Goal: Task Accomplishment & Management: Manage account settings

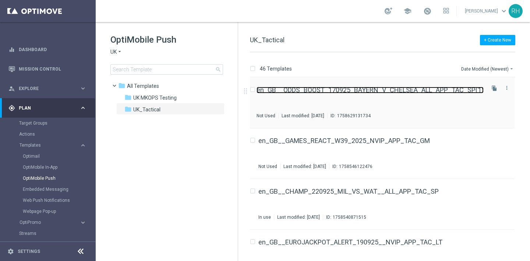
click at [385, 88] on link "en_GB__ODDS_BOOST_170925_BAYERN_V_CHELSEA_ALL_APP_TAC_SP(1)" at bounding box center [369, 90] width 227 height 7
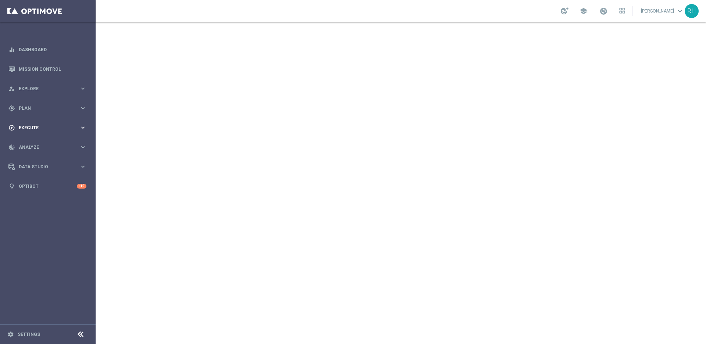
click at [37, 123] on div "play_circle_outline Execute keyboard_arrow_right" at bounding box center [47, 127] width 95 height 19
click at [41, 112] on div "gps_fixed Plan keyboard_arrow_right" at bounding box center [47, 107] width 95 height 19
click at [49, 145] on span "Templates" at bounding box center [45, 145] width 53 height 4
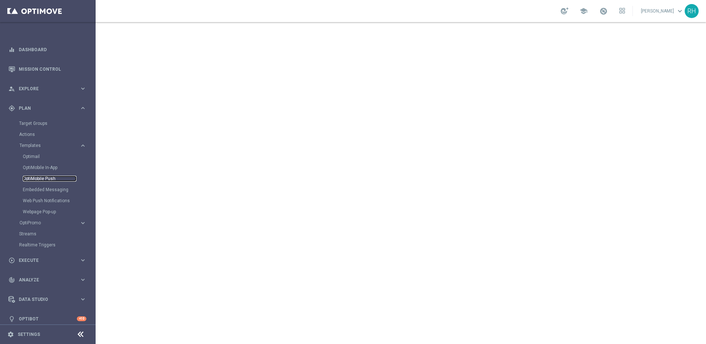
click at [47, 179] on link "OptiMobile Push" at bounding box center [50, 178] width 54 height 6
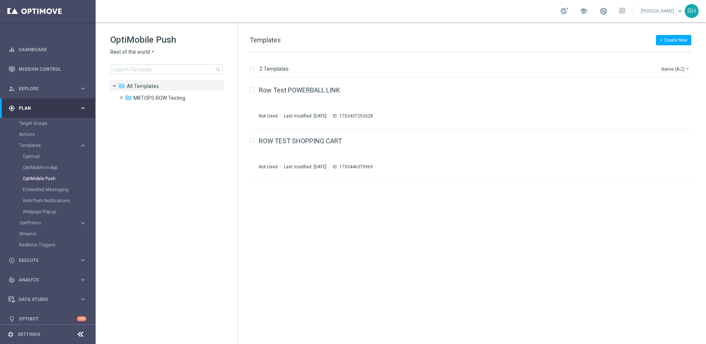
click at [145, 49] on span "Rest of the world" at bounding box center [130, 52] width 40 height 7
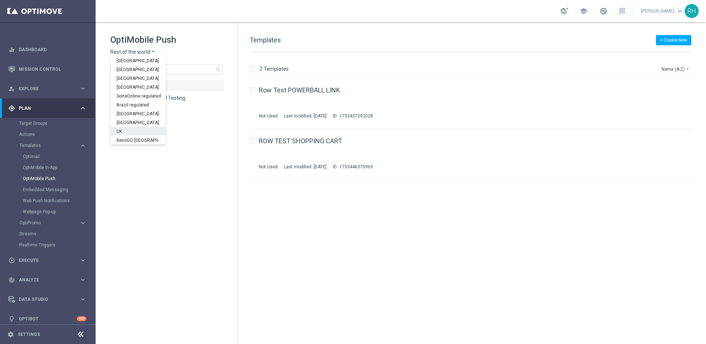
click at [142, 132] on div "UK" at bounding box center [138, 131] width 55 height 9
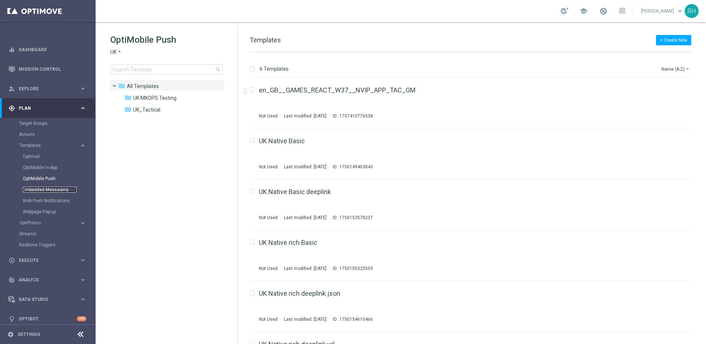
click at [62, 192] on link "Embedded Messaging" at bounding box center [50, 190] width 54 height 6
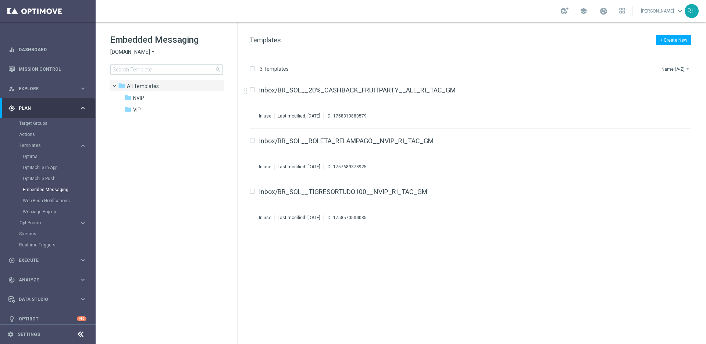
click at [679, 71] on button "Name (A-Z) arrow_drop_down" at bounding box center [676, 68] width 31 height 9
click at [678, 102] on span "Date Modified (Newest)" at bounding box center [663, 101] width 49 height 5
click at [509, 39] on div "+ Create New Templates" at bounding box center [471, 44] width 442 height 17
click at [150, 110] on div "folder VIP" at bounding box center [166, 110] width 85 height 8
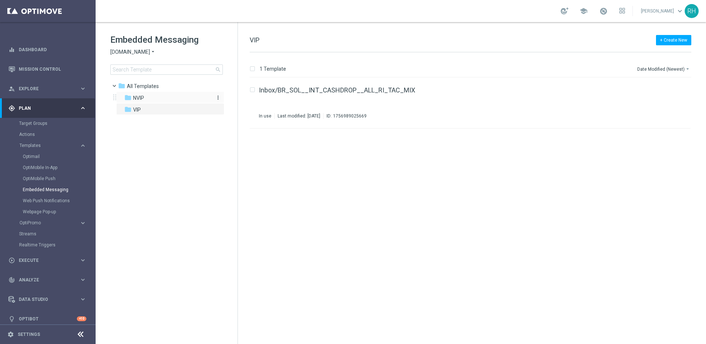
click at [177, 97] on div "folder NVIP" at bounding box center [166, 98] width 85 height 8
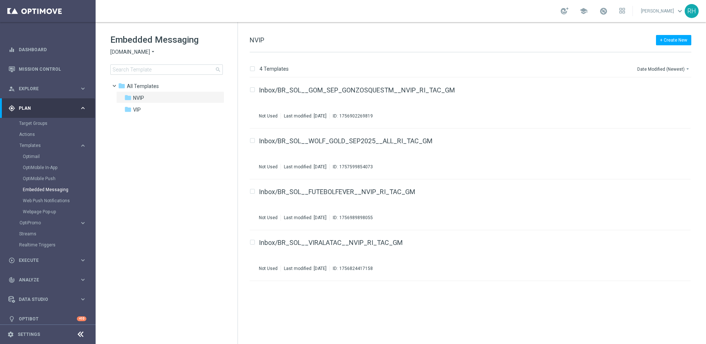
click at [150, 55] on span "Sorteonline.bet.br" at bounding box center [130, 52] width 40 height 7
click at [146, 78] on div "Lottoland" at bounding box center [138, 78] width 55 height 9
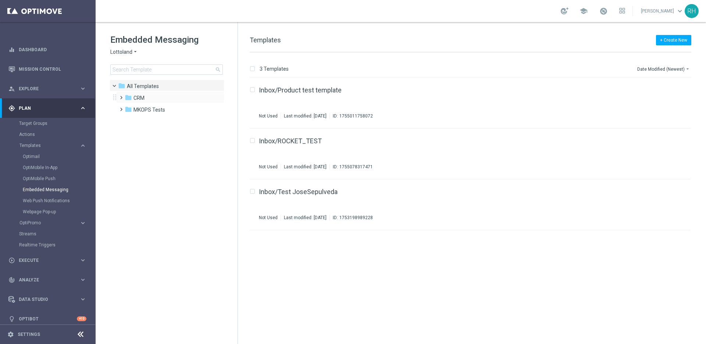
click at [119, 95] on span at bounding box center [119, 94] width 3 height 3
click at [129, 107] on span at bounding box center [126, 105] width 3 height 3
click at [130, 109] on span at bounding box center [131, 107] width 3 height 3
click at [136, 122] on icon "folder" at bounding box center [135, 120] width 7 height 7
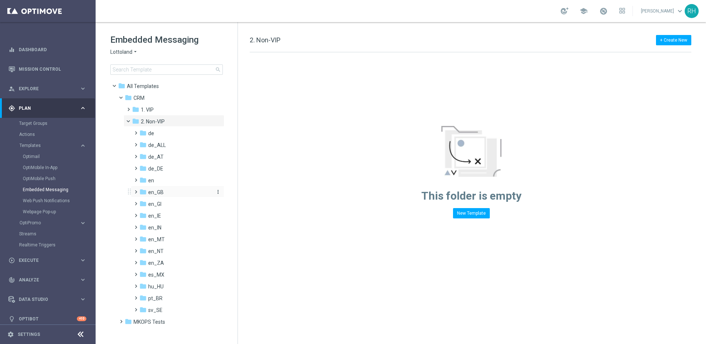
click at [146, 189] on icon "folder" at bounding box center [142, 191] width 7 height 7
click at [166, 214] on span "TAC en_GB" at bounding box center [168, 215] width 26 height 7
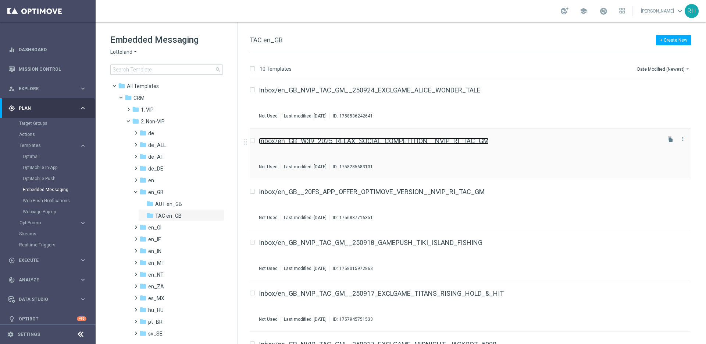
click at [447, 139] on link "Inbox/en_GB_W39_2025_RELAX_SOCIAL_COMPETITION__NVIP_RI_TAC_GM" at bounding box center [374, 141] width 230 height 7
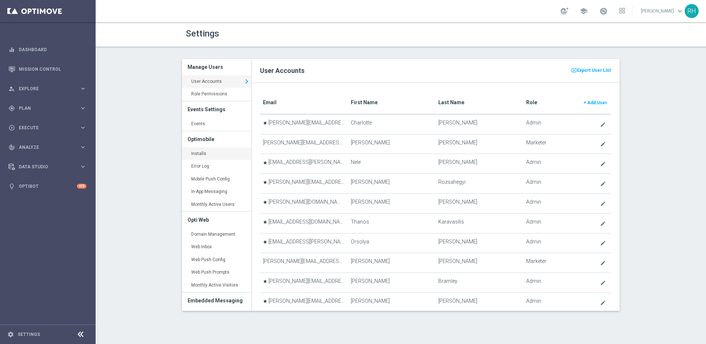
click at [202, 154] on link "Installs keyboard_arrow_right" at bounding box center [216, 153] width 69 height 13
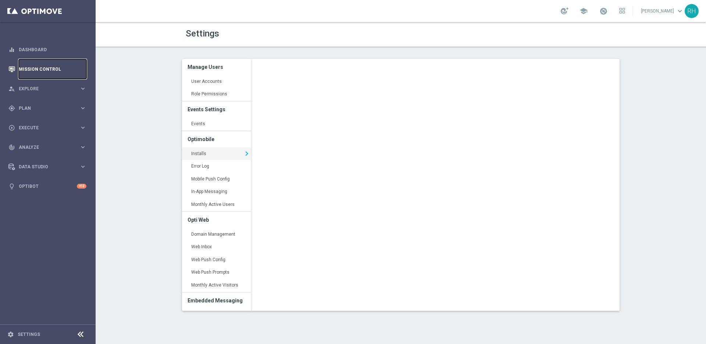
click at [52, 70] on link "Mission Control" at bounding box center [53, 68] width 68 height 19
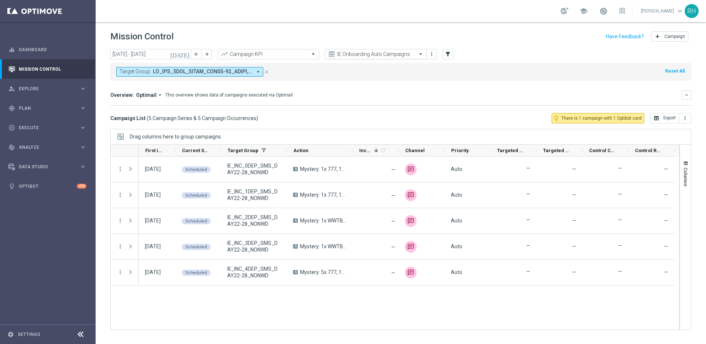
click at [358, 53] on input "text" at bounding box center [368, 54] width 79 height 6
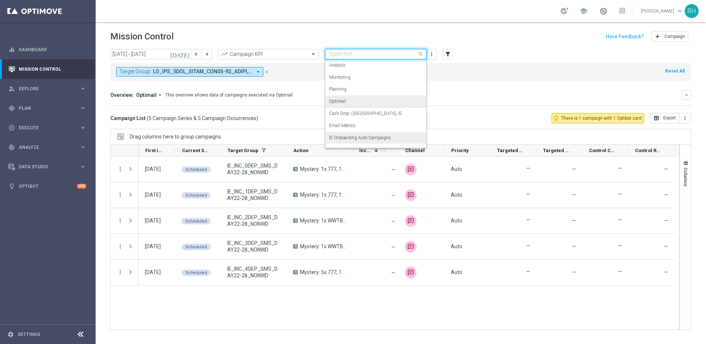
click at [189, 56] on icon "today" at bounding box center [180, 54] width 20 height 7
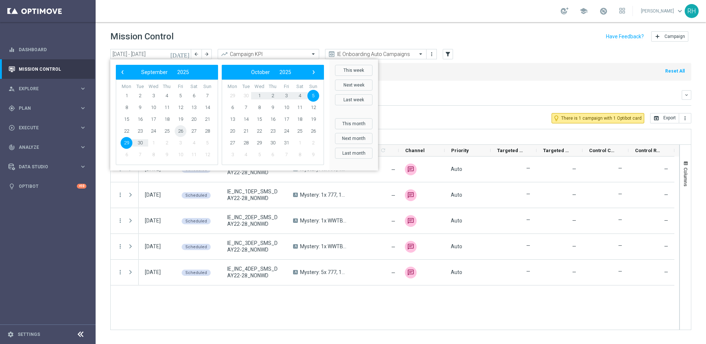
click at [182, 132] on span "26" at bounding box center [181, 131] width 12 height 12
click at [183, 122] on span "19" at bounding box center [181, 119] width 12 height 12
click at [182, 122] on span "19" at bounding box center [181, 119] width 12 height 12
type input "19 Sep 2025 - 19 Sep 2025"
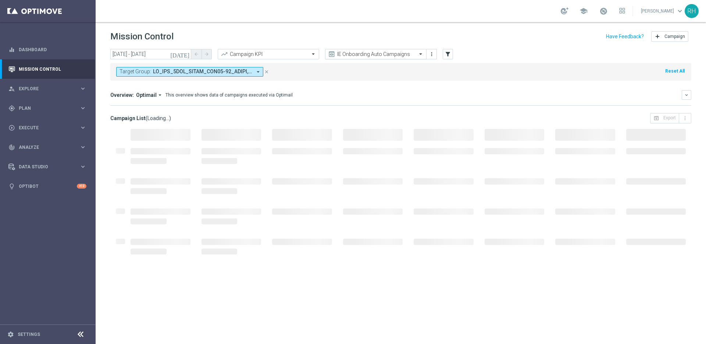
click at [370, 57] on input "text" at bounding box center [368, 54] width 79 height 6
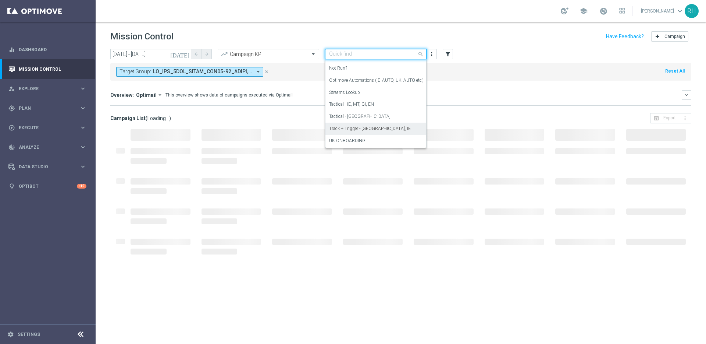
scroll to position [100, 0]
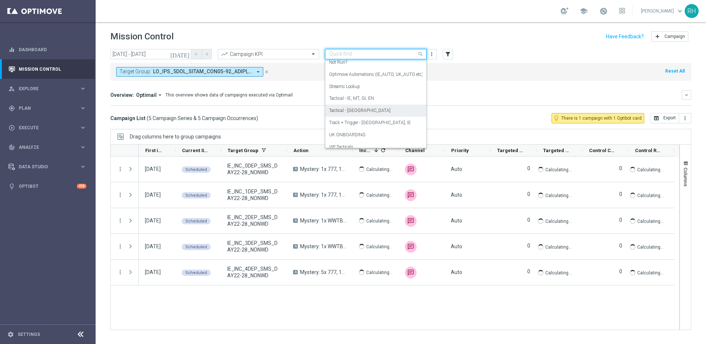
click at [372, 112] on div "Tactical - UK" at bounding box center [375, 110] width 93 height 12
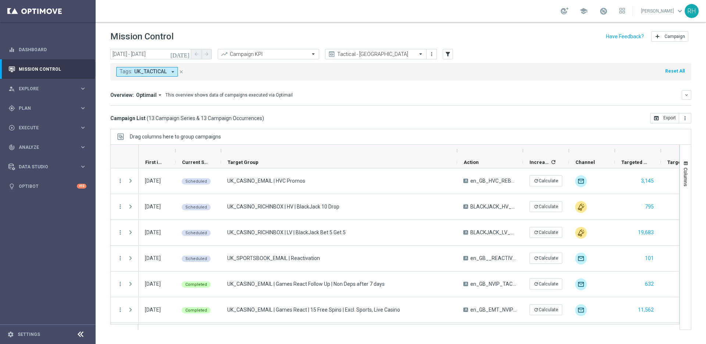
drag, startPoint x: 287, startPoint y: 152, endPoint x: 453, endPoint y: 186, distance: 169.7
click at [465, 138] on div "Drag columns here to group campaigns Drag here to set column labels" at bounding box center [400, 229] width 581 height 201
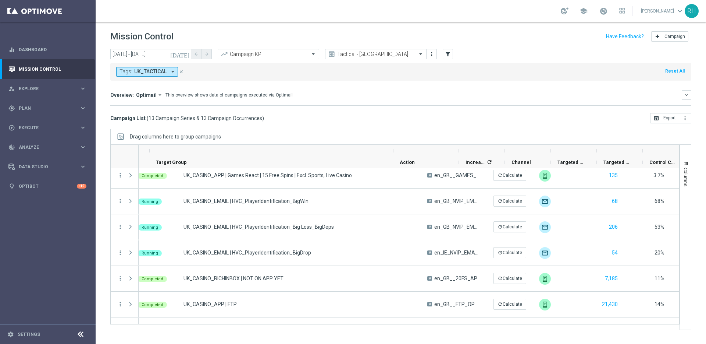
scroll to position [0, 79]
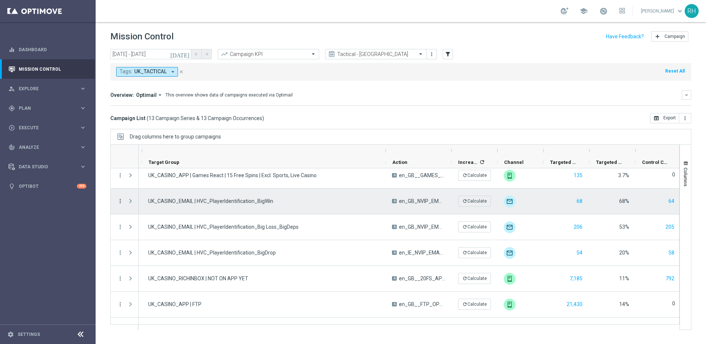
click at [119, 201] on icon "more_vert" at bounding box center [120, 201] width 7 height 7
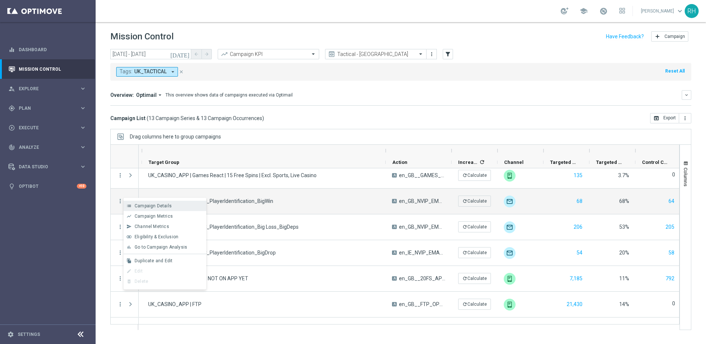
click at [130, 205] on icon "list" at bounding box center [129, 205] width 5 height 5
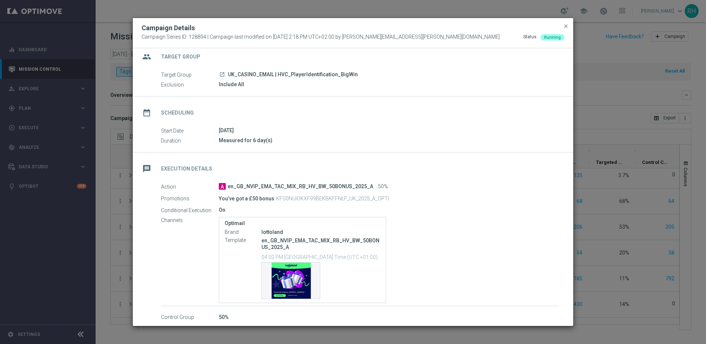
scroll to position [0, 0]
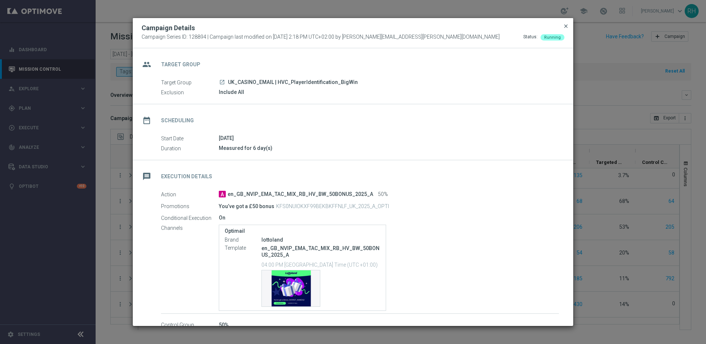
click at [566, 27] on span "close" at bounding box center [566, 26] width 6 height 6
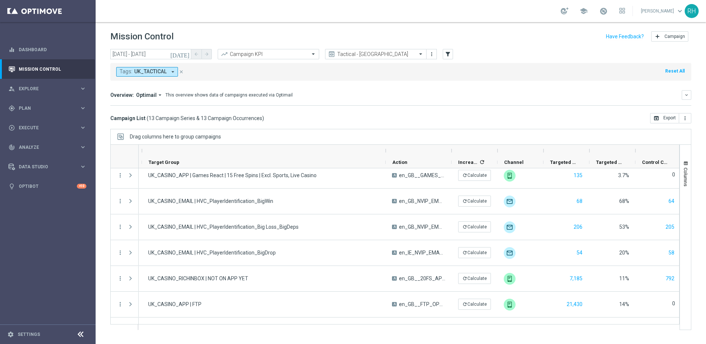
scroll to position [0, 79]
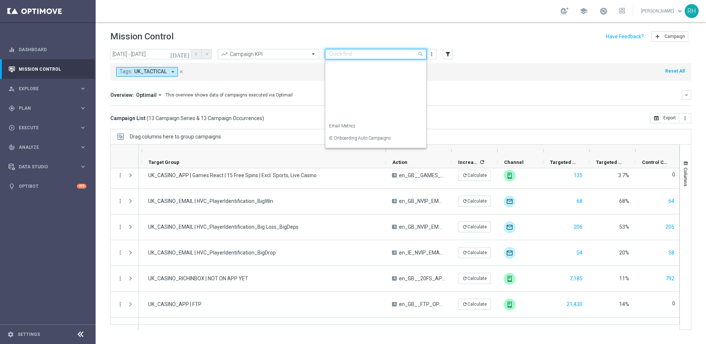
click at [363, 57] on div "Quick find Tactical - UK" at bounding box center [376, 54] width 102 height 10
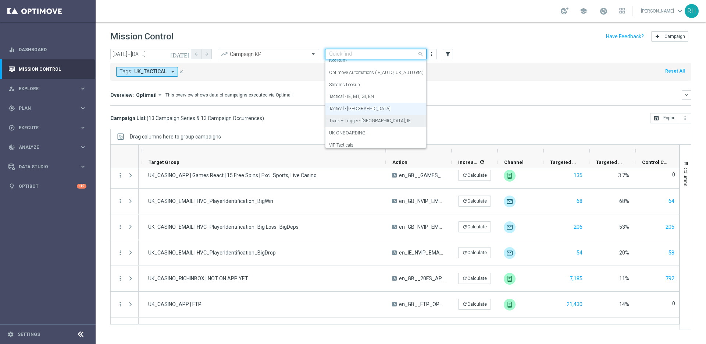
scroll to position [91, 0]
click at [372, 107] on label "Tactical - IE, MT, GI, EN" at bounding box center [351, 107] width 45 height 6
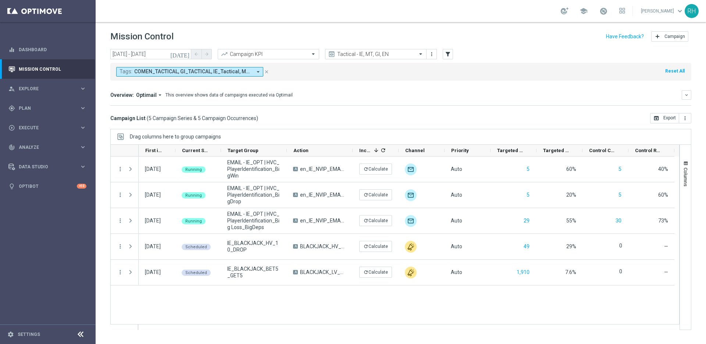
scroll to position [0, 0]
click at [47, 129] on div "play_circle_outline Execute" at bounding box center [43, 127] width 71 height 7
click at [408, 84] on mini-dashboard "Overview: Optimail arrow_drop_down This overview shows data of campaigns execut…" at bounding box center [400, 97] width 581 height 32
click at [412, 89] on mini-dashboard "Overview: Optimail arrow_drop_down This overview shows data of campaigns execut…" at bounding box center [400, 97] width 581 height 32
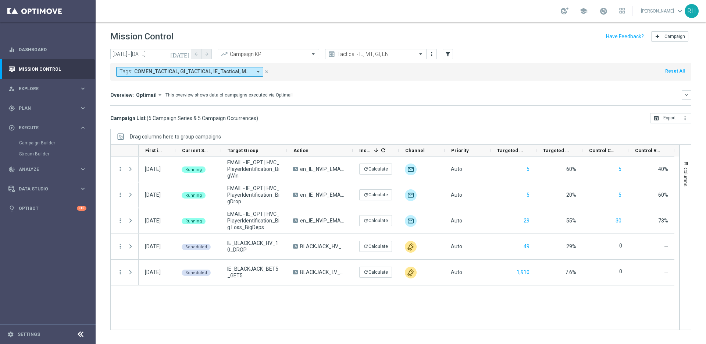
click at [525, 53] on div "today 19 Sep 2025 - 19 Sep 2025 arrow_back arrow_forward Campaign KPI trending_…" at bounding box center [400, 54] width 581 height 11
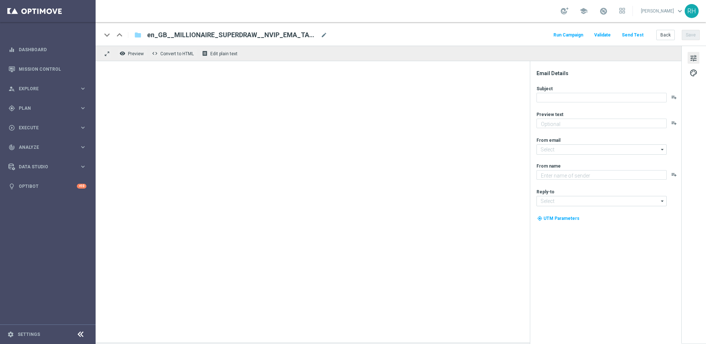
type textarea "[%FIRST_NAME%], could this SuperDraw be yours?"
type input "[EMAIL_ADDRESS][DOMAIN_NAME]"
type textarea "Lottoland"
type input "[EMAIL_ADDRESS][DOMAIN_NAME]"
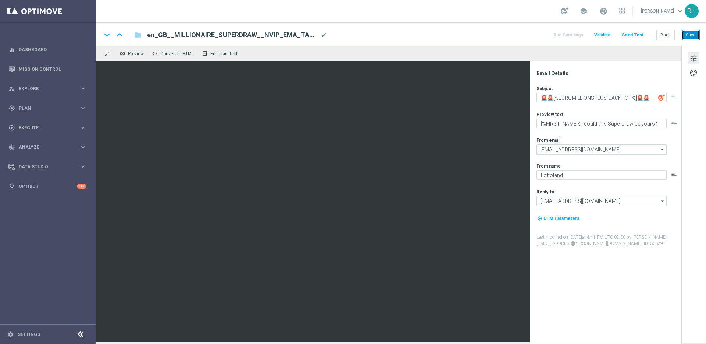
click at [694, 35] on button "Save" at bounding box center [691, 35] width 18 height 10
click at [475, 10] on div "school [PERSON_NAME] keyboard_arrow_down RH" at bounding box center [401, 11] width 611 height 22
click at [613, 299] on div "Email Details Subject 🚨🚨[%EUROMILLIONSPLUS_JACKPOT%]🚨🚨 playlist_add Preview tex…" at bounding box center [608, 207] width 146 height 274
click at [686, 32] on button "Save" at bounding box center [691, 35] width 18 height 10
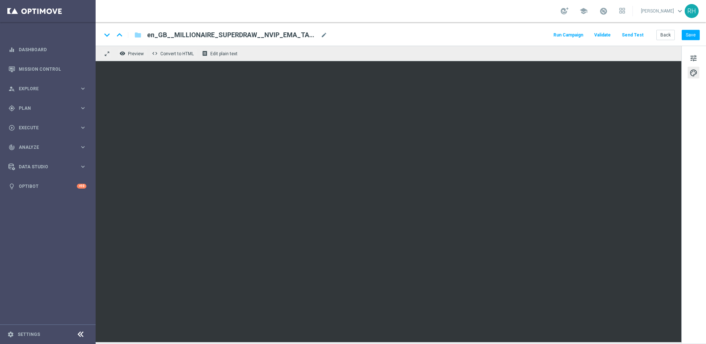
click at [507, 26] on div "keyboard_arrow_down keyboard_arrow_up folder en_GB__MILLIONAIRE_SUPERDRAW__NVIP…" at bounding box center [401, 34] width 611 height 24
click at [51, 134] on div "play_circle_outline Execute keyboard_arrow_right" at bounding box center [47, 127] width 95 height 19
click at [63, 106] on span "Plan" at bounding box center [49, 108] width 61 height 4
click at [58, 145] on span "Templates" at bounding box center [45, 145] width 53 height 4
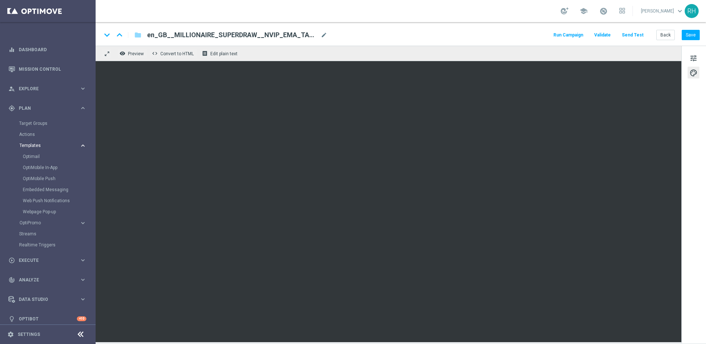
click at [58, 145] on span "Templates" at bounding box center [45, 145] width 53 height 4
click at [37, 146] on span "Templates" at bounding box center [45, 145] width 53 height 4
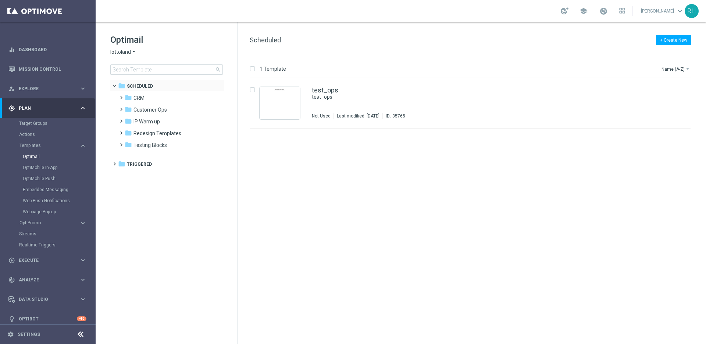
click at [133, 90] on div "folder Scheduled more_vert" at bounding box center [167, 85] width 115 height 12
click at [134, 95] on span "CRM" at bounding box center [139, 98] width 11 height 7
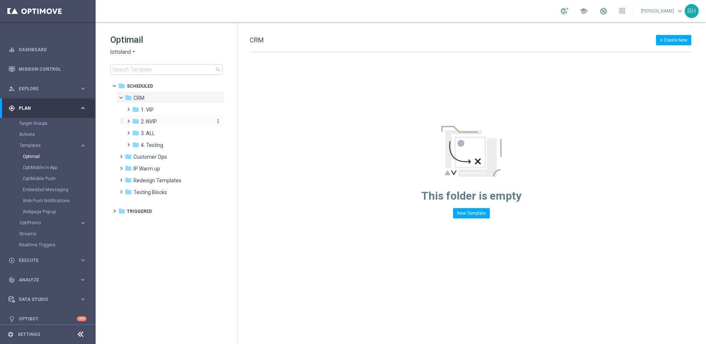
click at [143, 123] on span "2. NVIP" at bounding box center [149, 121] width 16 height 7
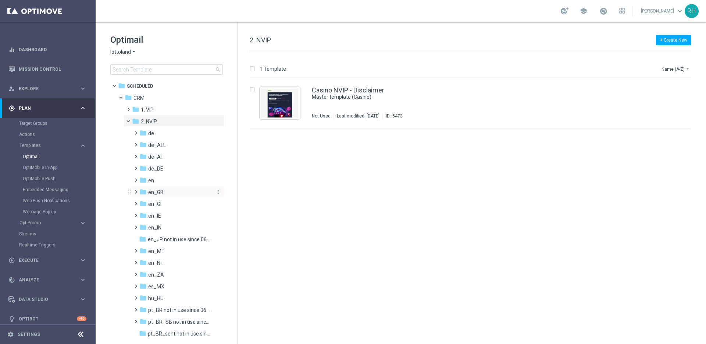
click at [161, 189] on span "en_GB" at bounding box center [155, 192] width 15 height 7
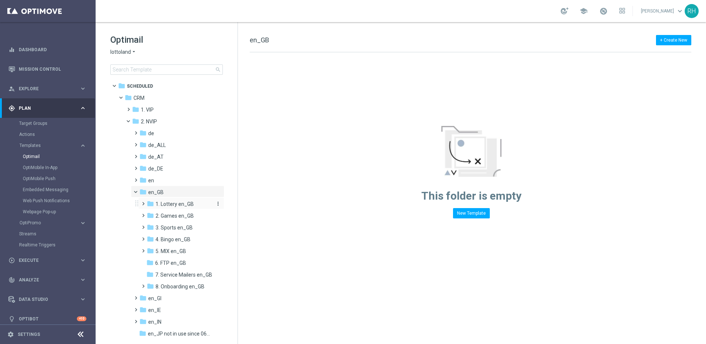
click at [178, 203] on span "1. Lottery en_GB" at bounding box center [175, 203] width 38 height 7
click at [182, 223] on div "folder TAC LT en_GB" at bounding box center [184, 227] width 60 height 8
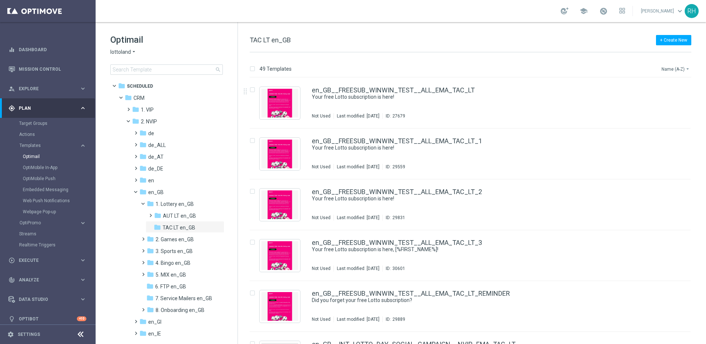
click at [664, 72] on button "Name (A-Z) arrow_drop_down" at bounding box center [676, 68] width 31 height 9
click at [669, 103] on span "Date Modified (Newest)" at bounding box center [663, 101] width 49 height 5
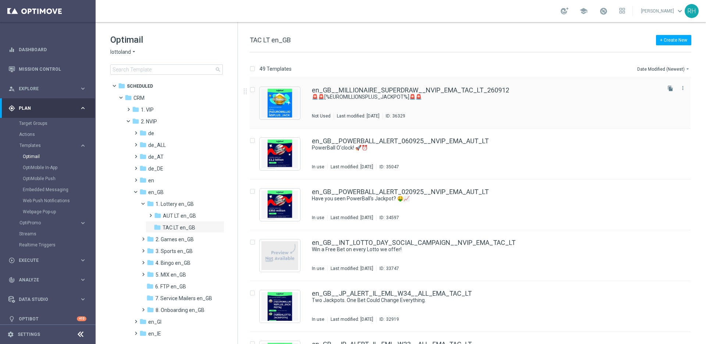
click at [507, 105] on div "en_GB__MILLIONAIRE_SUPERDRAW__NVIP_EMA_TAC_LT_260912 🚨🚨[%EUROMILLIONSPLUS_JACKP…" at bounding box center [486, 103] width 348 height 32
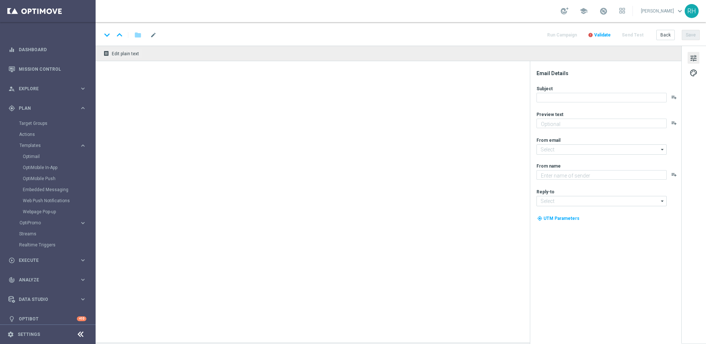
type textarea "[%FIRST_NAME%], could this SuperDraw be yours?"
type textarea "Lottoland"
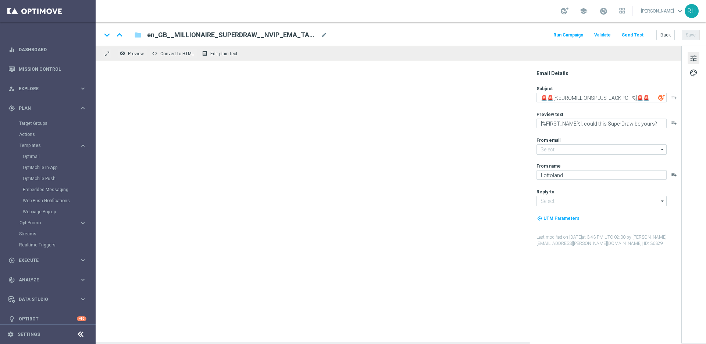
type input "[EMAIL_ADDRESS][DOMAIN_NAME]"
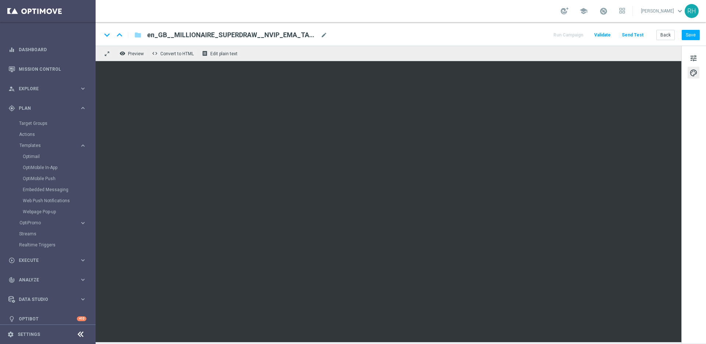
click at [630, 55] on div "remove_red_eye Preview code Convert to HTML receipt Edit plain text" at bounding box center [389, 53] width 586 height 15
click at [689, 40] on button "Save" at bounding box center [691, 35] width 18 height 10
click at [684, 33] on button "Save" at bounding box center [691, 35] width 18 height 10
click at [543, 33] on div "keyboard_arrow_down keyboard_arrow_up folder en_GB__MILLIONAIRE_SUPERDRAW__NVIP…" at bounding box center [401, 35] width 599 height 10
drag, startPoint x: 683, startPoint y: 56, endPoint x: 693, endPoint y: 57, distance: 10.4
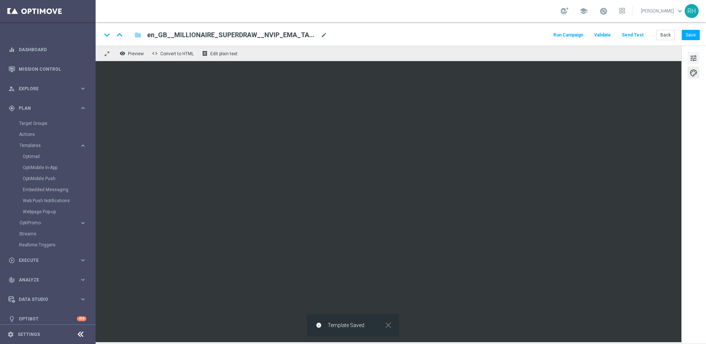
click at [684, 56] on div "tune palette" at bounding box center [694, 194] width 25 height 297
click at [693, 57] on span "tune" at bounding box center [694, 58] width 8 height 10
click at [692, 32] on button "Save" at bounding box center [691, 35] width 18 height 10
click at [639, 35] on button "Send Test" at bounding box center [633, 35] width 24 height 10
click at [630, 31] on button "Send Test" at bounding box center [633, 35] width 24 height 10
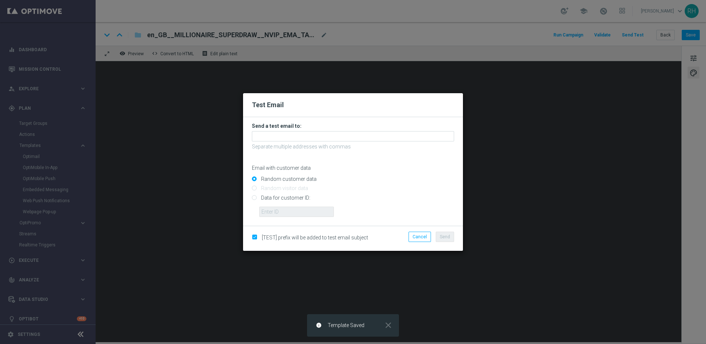
click at [256, 195] on input "Data for customer ID:" at bounding box center [353, 200] width 202 height 10
radio input "true"
click at [288, 217] on form "Send a test email to: Separate multiple addresses with commas Email with custom…" at bounding box center [353, 171] width 220 height 109
click at [288, 212] on input "text" at bounding box center [296, 211] width 75 height 10
type input "9388689"
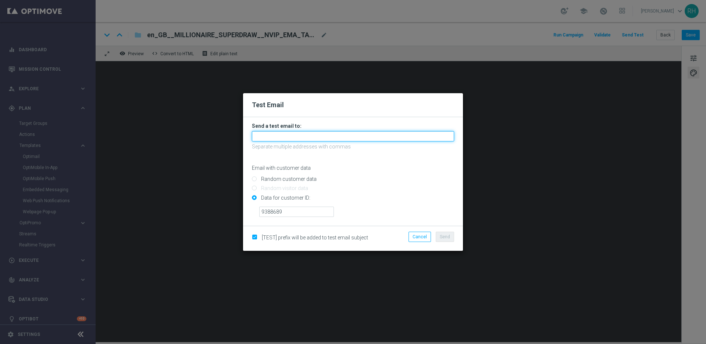
click at [324, 135] on input "text" at bounding box center [353, 136] width 202 height 10
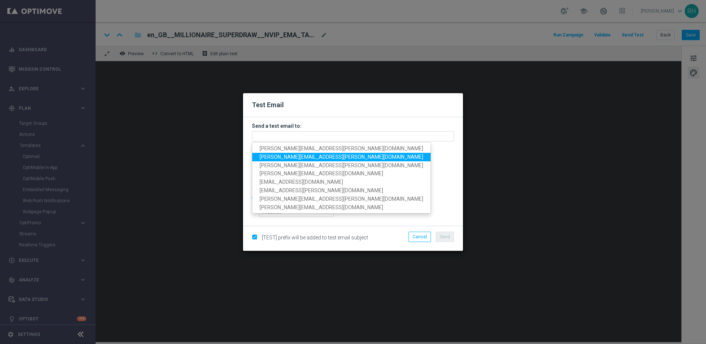
click at [269, 158] on span "ricky.hubbard@lottoland.com" at bounding box center [342, 157] width 164 height 6
type input "ricky.hubbard@lottoland.com"
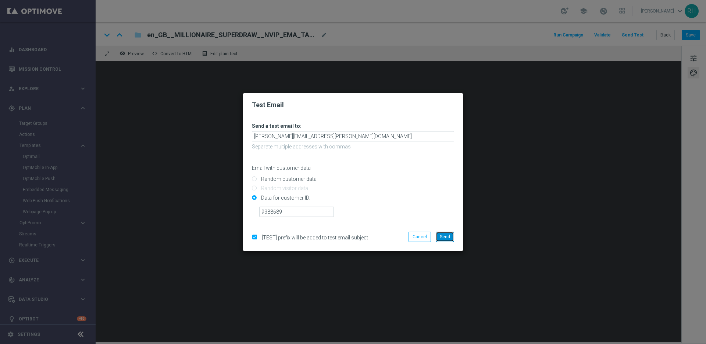
click at [443, 238] on span "Send" at bounding box center [445, 236] width 10 height 5
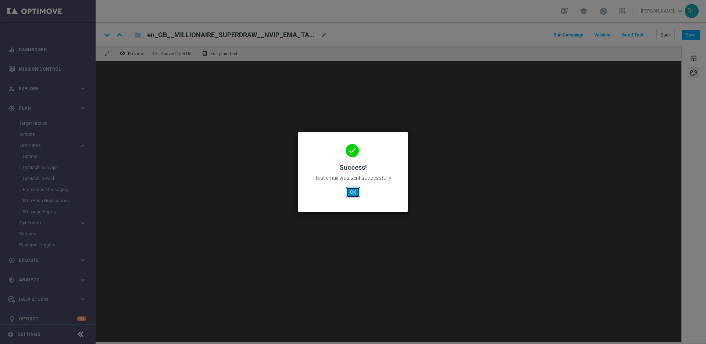
click at [358, 194] on button "OK" at bounding box center [353, 192] width 14 height 10
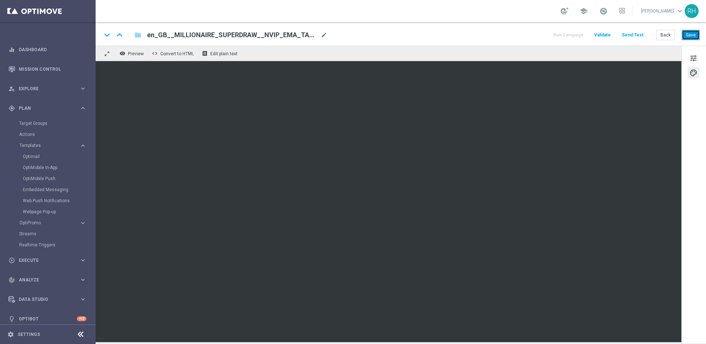
click at [692, 30] on button "Save" at bounding box center [691, 35] width 18 height 10
click at [515, 15] on div "school Ricky Hubbard keyboard_arrow_down RH" at bounding box center [401, 11] width 611 height 22
drag, startPoint x: 514, startPoint y: 29, endPoint x: 571, endPoint y: 45, distance: 60.0
click at [514, 29] on div "keyboard_arrow_down keyboard_arrow_up folder en_GB__MILLIONAIRE_SUPERDRAW__NVIP…" at bounding box center [401, 34] width 611 height 24
click at [689, 36] on button "Save" at bounding box center [691, 35] width 18 height 10
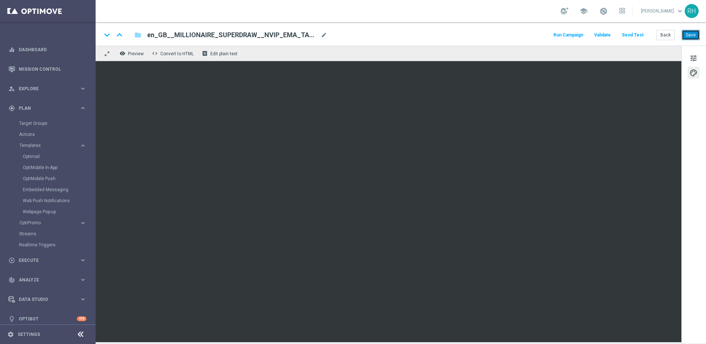
click at [697, 35] on button "Save" at bounding box center [691, 35] width 18 height 10
click at [691, 38] on button "Save" at bounding box center [691, 35] width 18 height 10
click at [688, 38] on button "Save" at bounding box center [691, 35] width 18 height 10
click at [690, 32] on button "Save" at bounding box center [691, 35] width 18 height 10
click at [698, 33] on button "Save" at bounding box center [691, 35] width 18 height 10
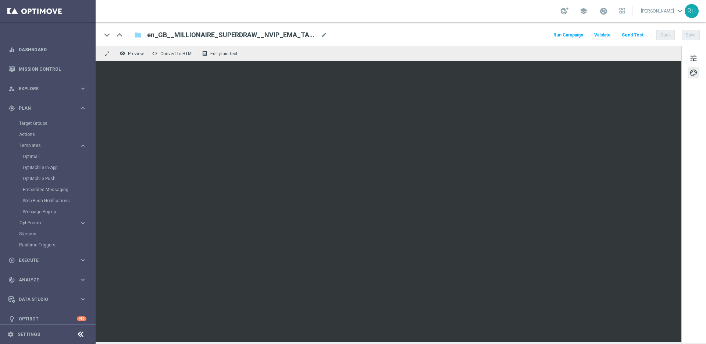
click at [688, 64] on div "tune palette" at bounding box center [694, 194] width 25 height 297
click at [690, 63] on span "tune" at bounding box center [694, 58] width 8 height 10
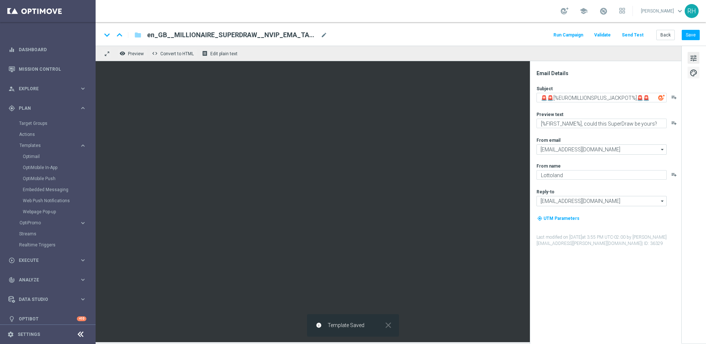
click at [691, 75] on span "palette" at bounding box center [694, 73] width 8 height 10
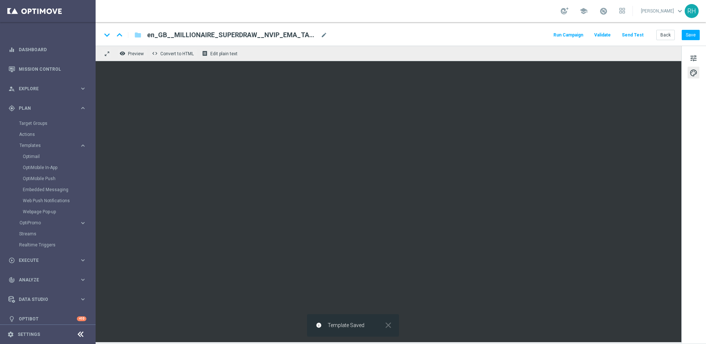
click at [683, 66] on div "tune palette" at bounding box center [694, 194] width 25 height 297
click at [689, 40] on div "keyboard_arrow_down keyboard_arrow_up folder en_GB__MILLIONAIRE_SUPERDRAW__NVIP…" at bounding box center [401, 34] width 611 height 24
click at [689, 38] on button "Save" at bounding box center [691, 35] width 18 height 10
click at [698, 36] on button "Save" at bounding box center [691, 35] width 18 height 10
click at [606, 60] on div "remove_red_eye Preview code Convert to HTML receipt Edit plain text" at bounding box center [389, 53] width 586 height 15
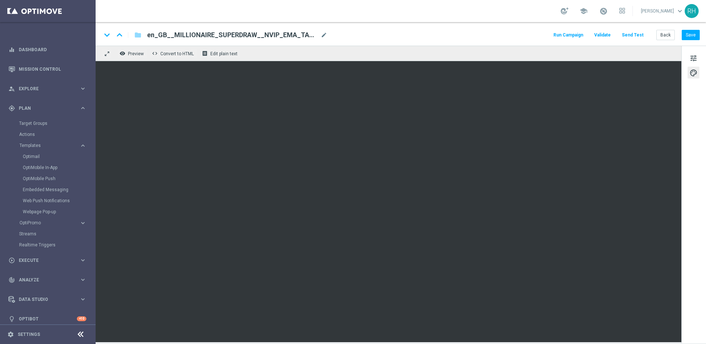
click at [700, 38] on div "keyboard_arrow_down keyboard_arrow_up folder en_GB__MILLIONAIRE_SUPERDRAW__NVIP…" at bounding box center [401, 34] width 611 height 24
click at [687, 39] on button "Save" at bounding box center [691, 35] width 18 height 10
click at [693, 33] on button "Save" at bounding box center [691, 35] width 18 height 10
click at [695, 35] on button "Save" at bounding box center [691, 35] width 18 height 10
click at [696, 32] on button "Save" at bounding box center [691, 35] width 18 height 10
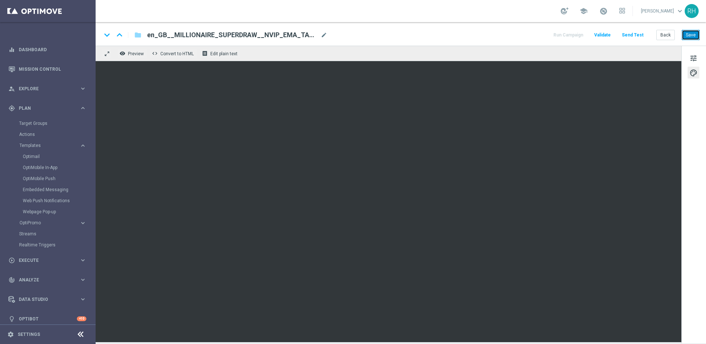
click at [690, 39] on button "Save" at bounding box center [691, 35] width 18 height 10
click at [692, 31] on button "Save" at bounding box center [691, 35] width 18 height 10
click at [522, 35] on div "keyboard_arrow_down keyboard_arrow_up folder en_GB__MILLIONAIRE_SUPERDRAW__NVIP…" at bounding box center [401, 35] width 599 height 10
click at [700, 38] on div "keyboard_arrow_down keyboard_arrow_up folder en_GB__MILLIONAIRE_SUPERDRAW__NVIP…" at bounding box center [401, 34] width 611 height 24
click at [698, 37] on button "Save" at bounding box center [691, 35] width 18 height 10
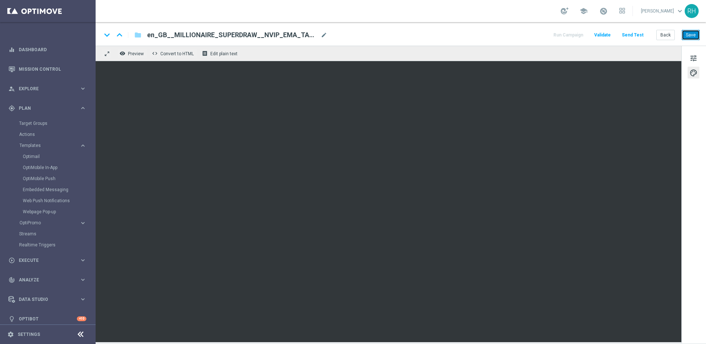
click at [691, 34] on button "Save" at bounding box center [691, 35] width 18 height 10
click at [681, 32] on div "Back Save" at bounding box center [678, 35] width 43 height 10
click at [686, 33] on button "Save" at bounding box center [691, 35] width 18 height 10
click at [444, 47] on div "remove_red_eye Preview code Convert to HTML receipt Edit plain text" at bounding box center [389, 53] width 586 height 15
click at [689, 31] on button "Save" at bounding box center [691, 35] width 18 height 10
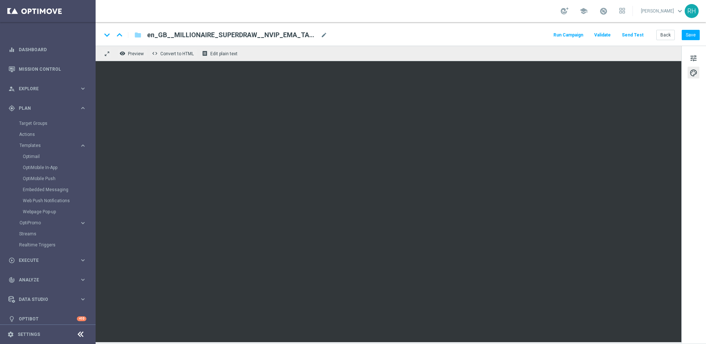
click at [460, 49] on div "remove_red_eye Preview code Convert to HTML receipt Edit plain text" at bounding box center [389, 53] width 586 height 15
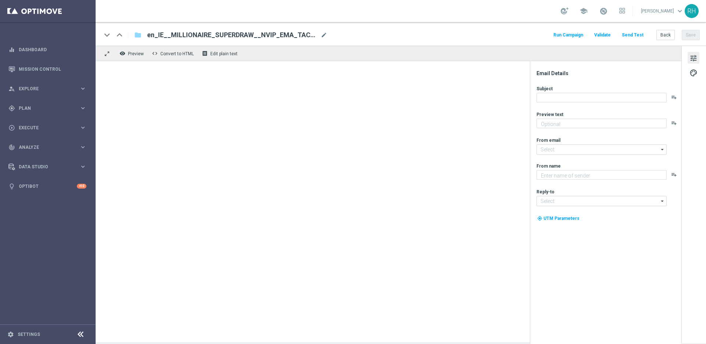
type textarea "[%FIRST_NAME%], could this SuperDraw be yours?"
type input "[EMAIL_ADDRESS][DOMAIN_NAME]"
type textarea "Lottoland"
type input "[EMAIL_ADDRESS][DOMAIN_NAME]"
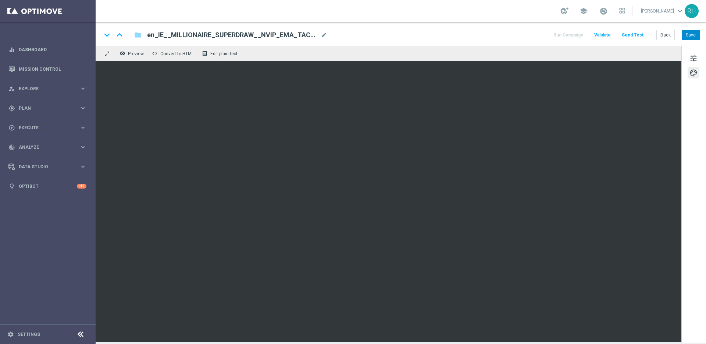
drag, startPoint x: 705, startPoint y: 33, endPoint x: 688, endPoint y: 35, distance: 17.4
click at [705, 32] on div "keyboard_arrow_down keyboard_arrow_up folder en_IE__MILLIONAIRE_SUPERDRAW__NVIP…" at bounding box center [401, 34] width 611 height 24
drag, startPoint x: 688, startPoint y: 35, endPoint x: 689, endPoint y: 39, distance: 4.6
click at [687, 35] on button "Save" at bounding box center [691, 35] width 18 height 10
click at [699, 35] on button "Save" at bounding box center [691, 35] width 18 height 10
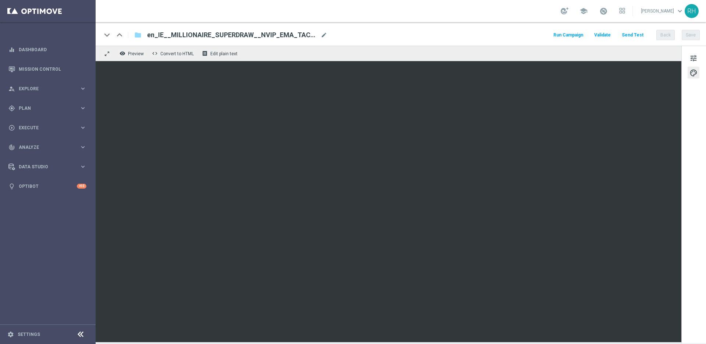
click at [466, 27] on div "keyboard_arrow_down keyboard_arrow_up folder en_IE__MILLIONAIRE_SUPERDRAW__NVIP…" at bounding box center [401, 34] width 611 height 24
click at [628, 35] on button "Send Test" at bounding box center [633, 35] width 24 height 10
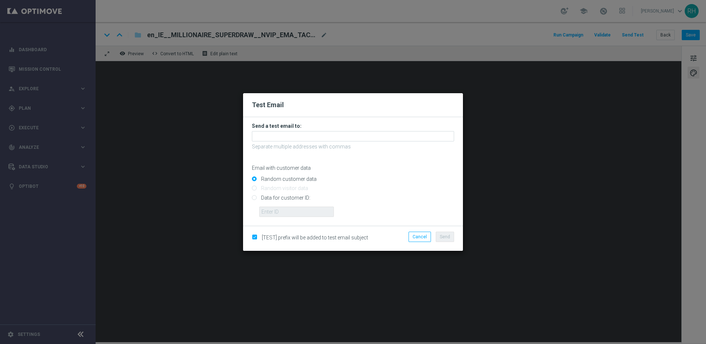
click at [252, 199] on input "Data for customer ID:" at bounding box center [353, 200] width 202 height 10
radio input "true"
click at [270, 211] on input "text" at bounding box center [296, 211] width 75 height 10
type input "9388754"
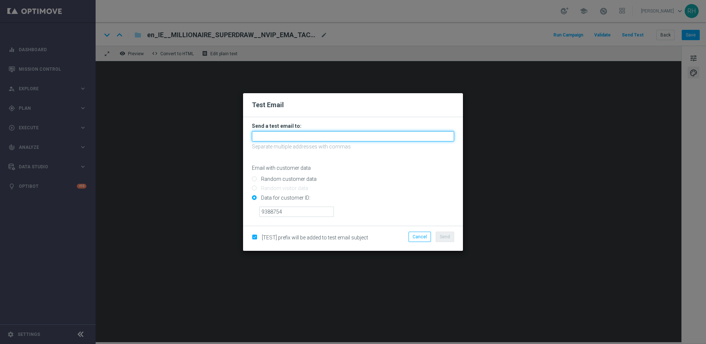
click at [279, 138] on input "text" at bounding box center [353, 136] width 202 height 10
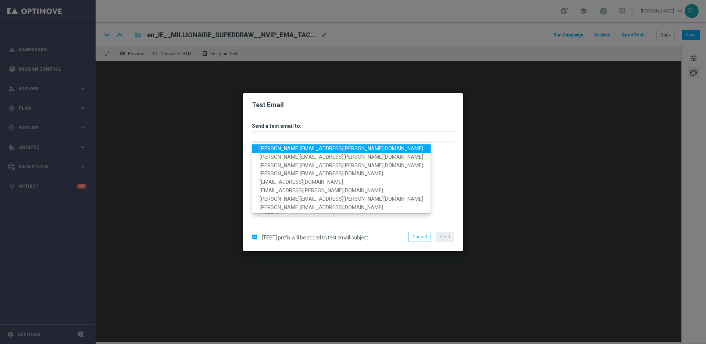
click at [275, 148] on span "[PERSON_NAME][EMAIL_ADDRESS][PERSON_NAME][DOMAIN_NAME]" at bounding box center [342, 148] width 164 height 6
type input "[PERSON_NAME][EMAIL_ADDRESS][PERSON_NAME][DOMAIN_NAME]"
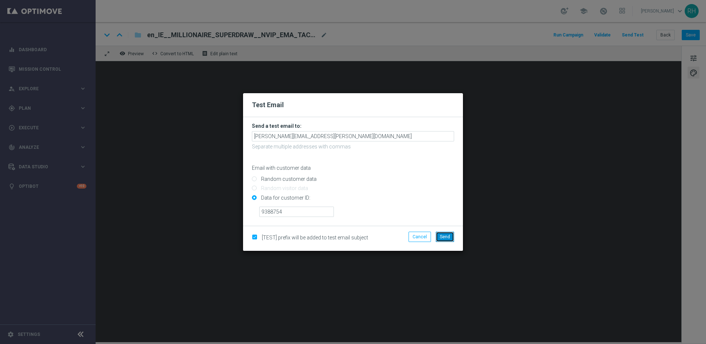
click at [440, 238] on span "Send" at bounding box center [445, 236] width 10 height 5
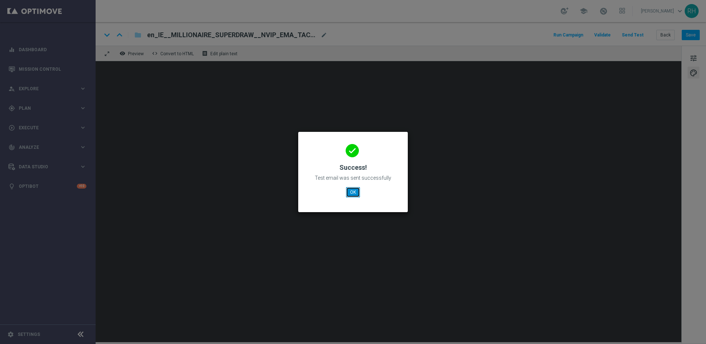
click at [353, 194] on button "OK" at bounding box center [353, 192] width 14 height 10
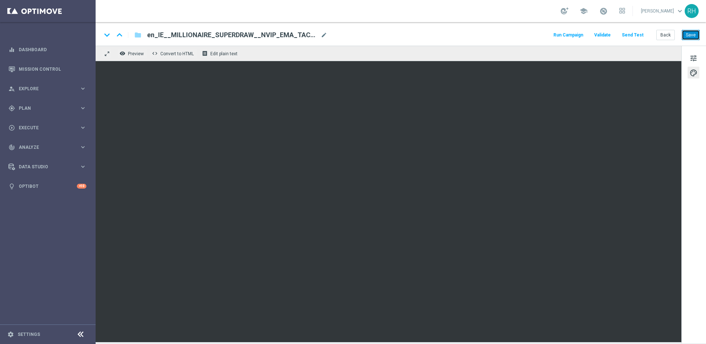
click at [691, 33] on button "Save" at bounding box center [691, 35] width 18 height 10
click at [511, 34] on div "keyboard_arrow_down keyboard_arrow_up folder en_IE__MILLIONAIRE_SUPERDRAW__NVIP…" at bounding box center [401, 35] width 599 height 10
click at [691, 35] on button "Save" at bounding box center [691, 35] width 18 height 10
click at [692, 26] on div "keyboard_arrow_down keyboard_arrow_up folder en_IE__MILLIONAIRE_SUPERDRAW__NVIP…" at bounding box center [401, 34] width 611 height 24
click at [689, 38] on button "Save" at bounding box center [691, 35] width 18 height 10
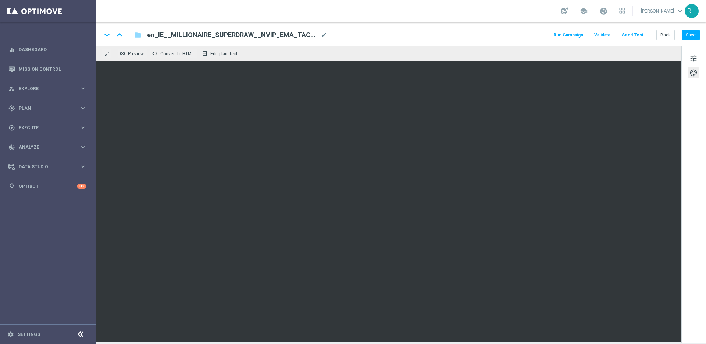
click at [490, 60] on div "remove_red_eye Preview code Convert to HTML receipt Edit plain text" at bounding box center [389, 53] width 586 height 15
click at [700, 38] on div "keyboard_arrow_down keyboard_arrow_up folder en_IE__MILLIONAIRE_SUPERDRAW__NVIP…" at bounding box center [401, 34] width 611 height 24
click at [674, 39] on button "Back" at bounding box center [666, 35] width 18 height 10
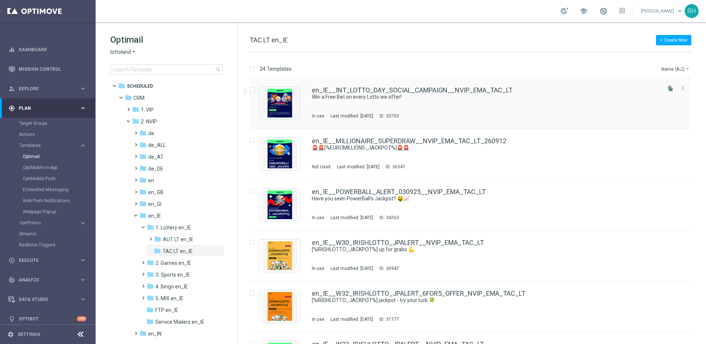
click at [440, 106] on div "en_IE__INT_LOTTO_DAY_SOCIAL_CAMPAIGN__NVIP_EMA_TAC_LT Win a Free Bet on every L…" at bounding box center [486, 103] width 348 height 32
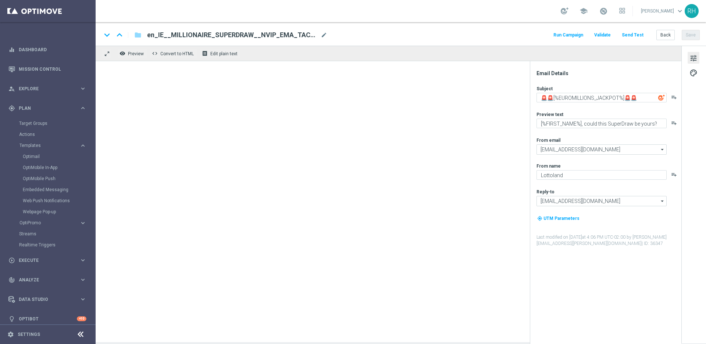
type textarea "Win a Free Bet on every Lotto we offer!"
type textarea "Happy International Lotto Day!"
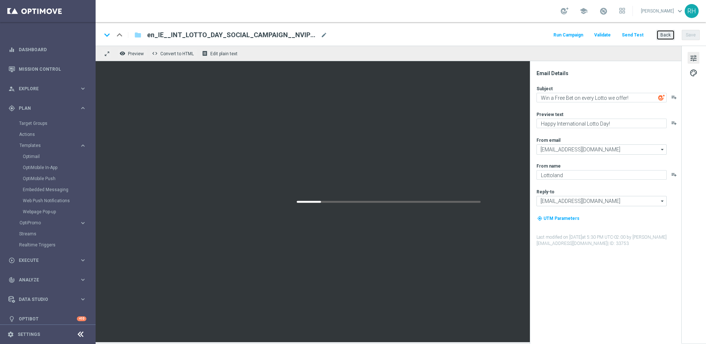
click at [667, 37] on button "Back" at bounding box center [666, 35] width 18 height 10
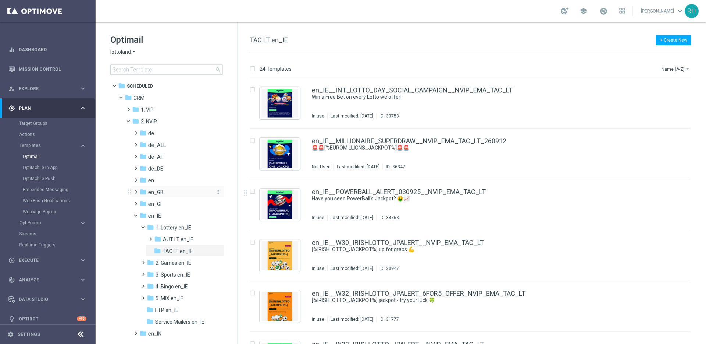
click at [159, 191] on span "en_GB" at bounding box center [155, 192] width 15 height 7
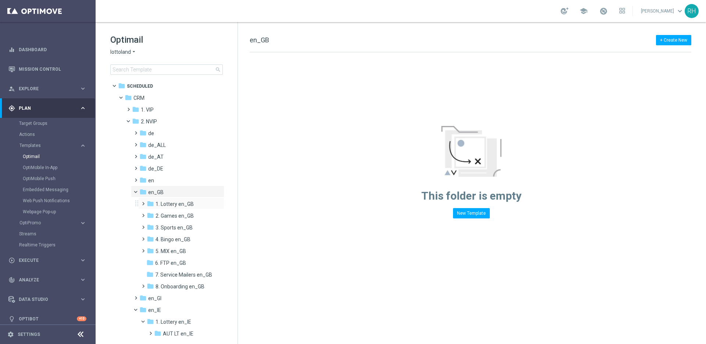
click at [143, 202] on span at bounding box center [141, 200] width 3 height 3
click at [168, 225] on span "TAC LT en_GB" at bounding box center [179, 227] width 33 height 7
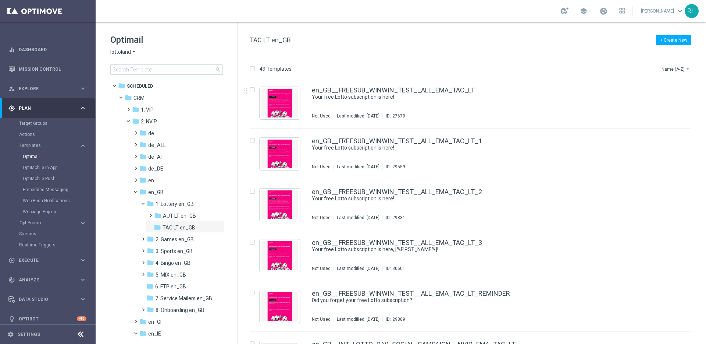
click at [671, 69] on button "Name (A-Z) arrow_drop_down" at bounding box center [676, 68] width 31 height 9
click at [667, 99] on span "Date Modified (Newest)" at bounding box center [663, 101] width 49 height 5
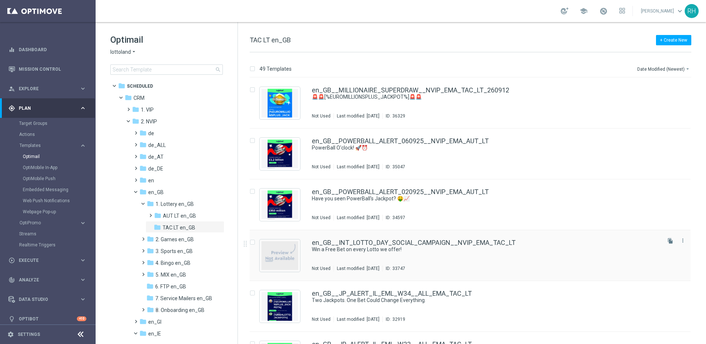
click at [552, 243] on div "en_GB__INT_LOTTO_DAY_SOCIAL_CAMPAIGN__NVIP_EMA_TAC_LT" at bounding box center [486, 242] width 348 height 7
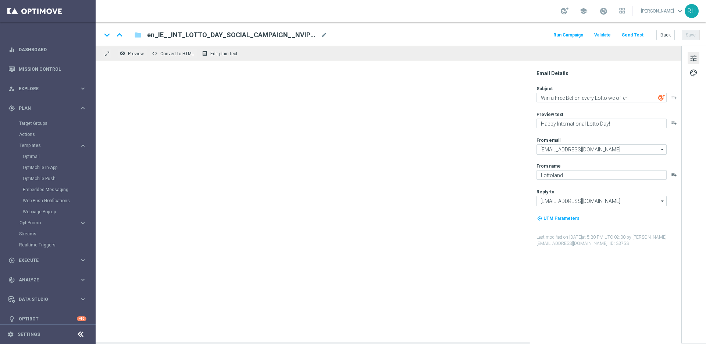
type input "[EMAIL_ADDRESS][DOMAIN_NAME]"
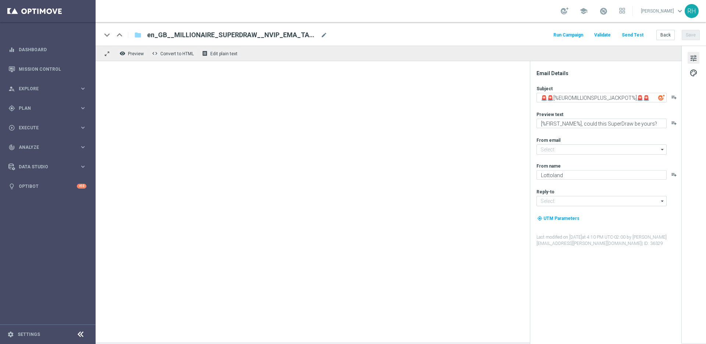
type input "[EMAIL_ADDRESS][DOMAIN_NAME]"
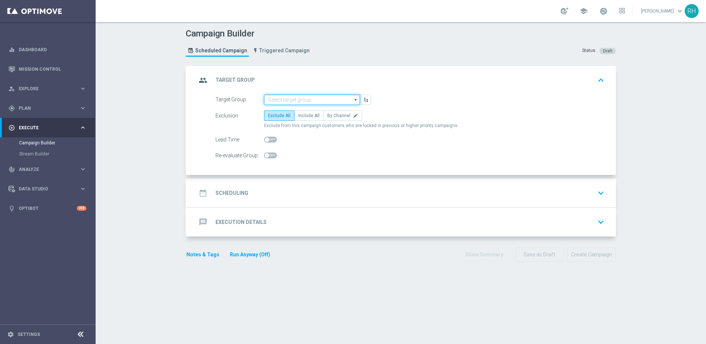
click at [301, 101] on input at bounding box center [312, 100] width 96 height 10
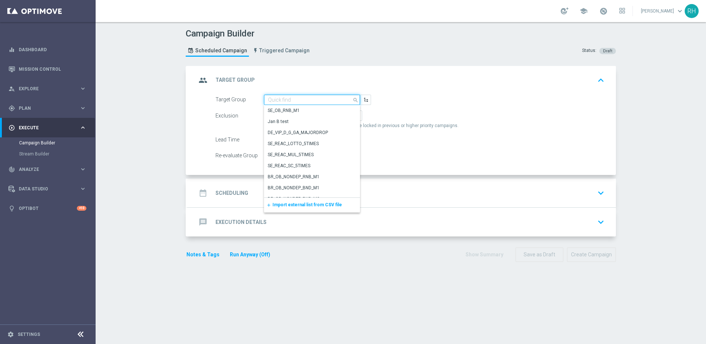
paste input "UK_SPORTSBOOK_APP | Stakes last 90 days"
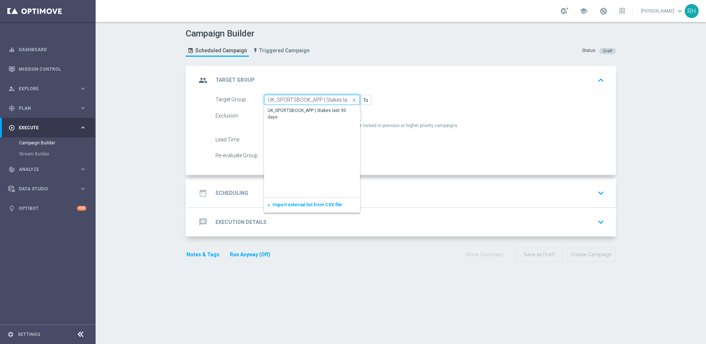
scroll to position [0, 16]
click at [301, 107] on div "UK_SPORTSBOOK_APP | Stakes last 90 days" at bounding box center [312, 113] width 89 height 13
type input "UK_SPORTSBOOK_APP | Stakes last 90 days"
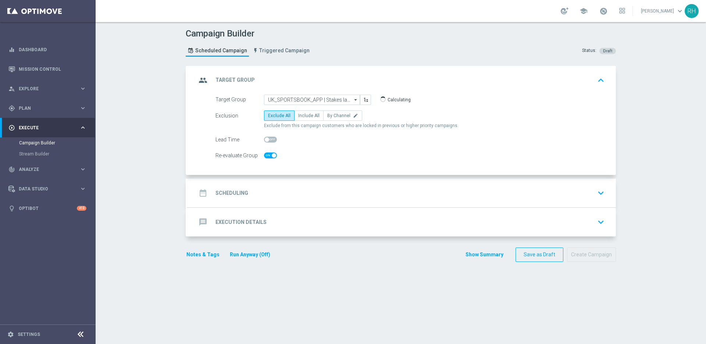
checkbox input "true"
click at [301, 113] on span "Include All" at bounding box center [308, 115] width 21 height 5
click at [301, 114] on input "Include All" at bounding box center [300, 116] width 5 height 5
radio input "true"
click at [311, 180] on div "date_range Scheduling keyboard_arrow_down" at bounding box center [402, 192] width 429 height 29
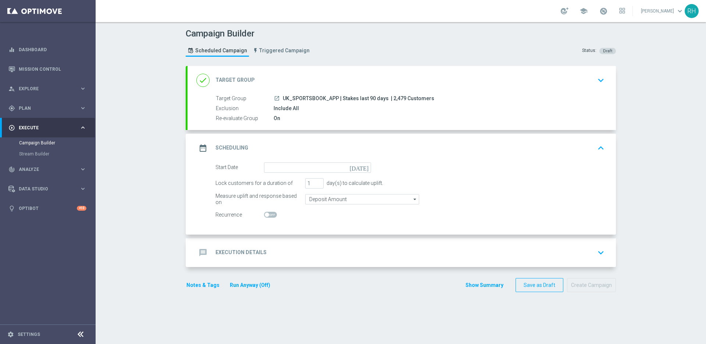
click at [362, 166] on icon "[DATE]" at bounding box center [361, 166] width 22 height 8
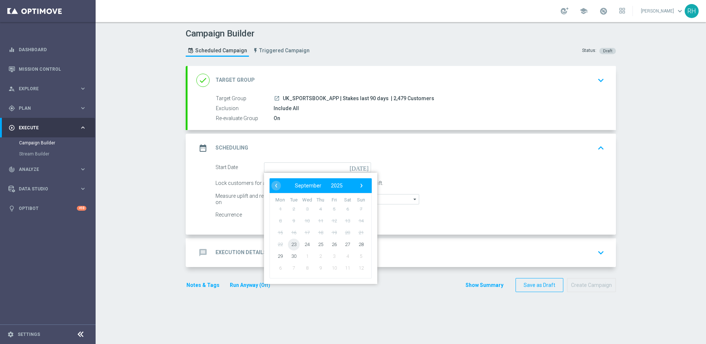
click at [295, 244] on span "23" at bounding box center [294, 244] width 12 height 12
type input "23 Sep 2025"
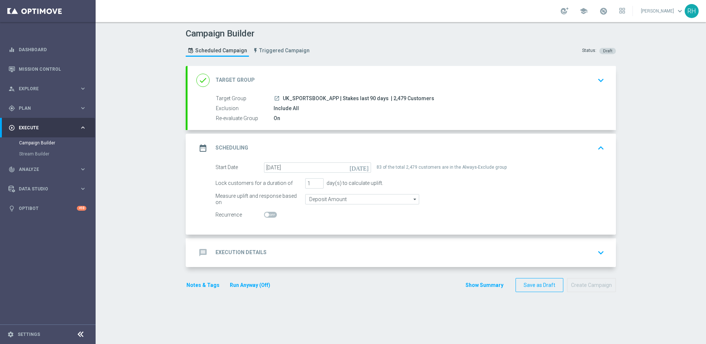
click at [536, 81] on div "done Target Group keyboard_arrow_down" at bounding box center [401, 80] width 411 height 14
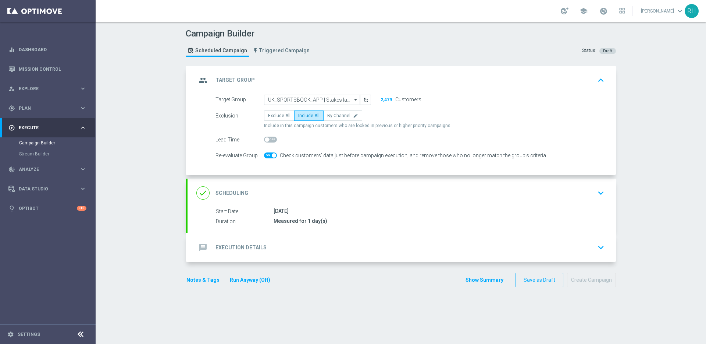
click at [266, 158] on span at bounding box center [270, 155] width 13 height 6
click at [266, 158] on input "checkbox" at bounding box center [270, 155] width 13 height 6
checkbox input "false"
click at [341, 178] on accordion "group Target Group keyboard_arrow_up Target Group launch UK_SPORTSBOOK_APP | St…" at bounding box center [401, 164] width 430 height 196
click at [351, 197] on div "done Scheduling keyboard_arrow_down" at bounding box center [401, 193] width 411 height 14
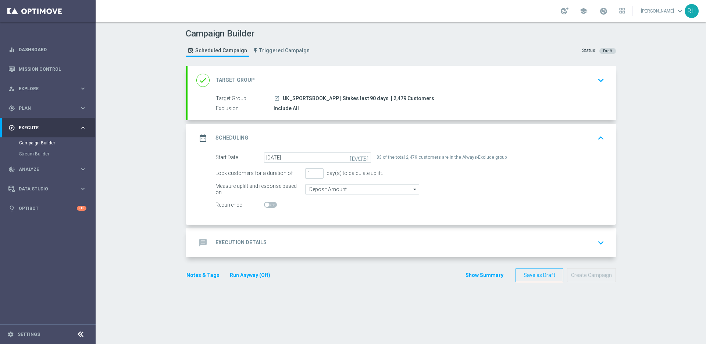
click at [303, 82] on div "done Target Group keyboard_arrow_down" at bounding box center [401, 80] width 411 height 14
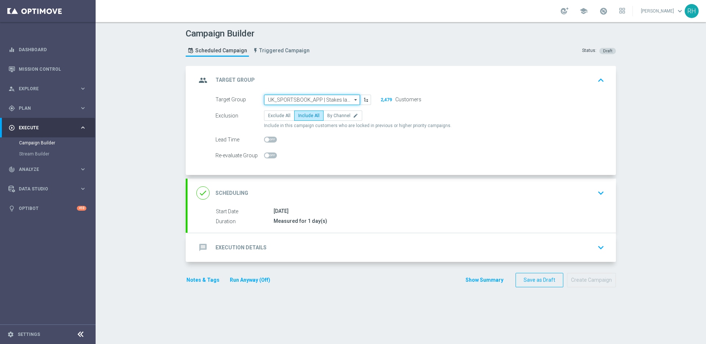
click at [301, 98] on input "UK_SPORTSBOOK_APP | Stakes last 90 days" at bounding box center [312, 100] width 96 height 10
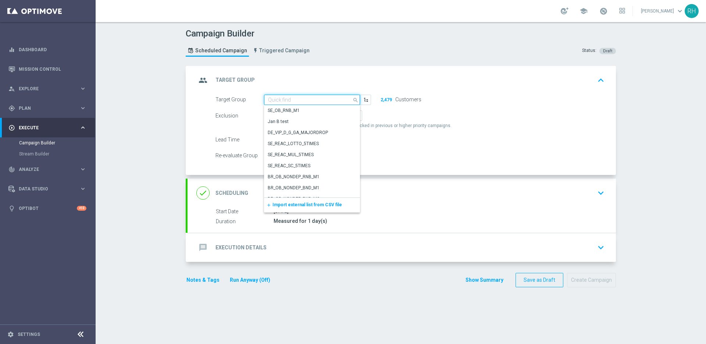
paste input ""UK_SPORTSBOOK_APP | Stakes last 180 days ""
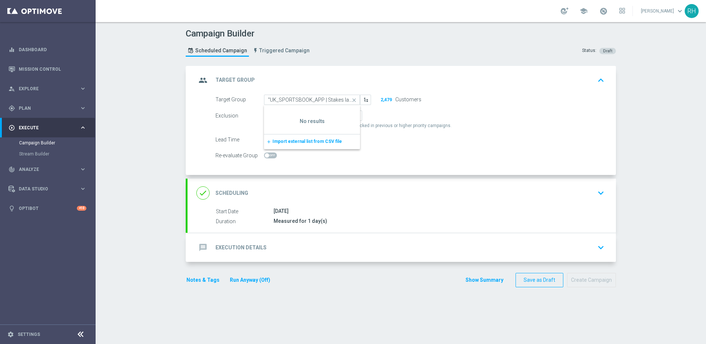
click at [310, 93] on div "group Target Group keyboard_arrow_up" at bounding box center [402, 80] width 429 height 29
type input "UK_SPORTSBOOK_APP | Stakes last 90 days"
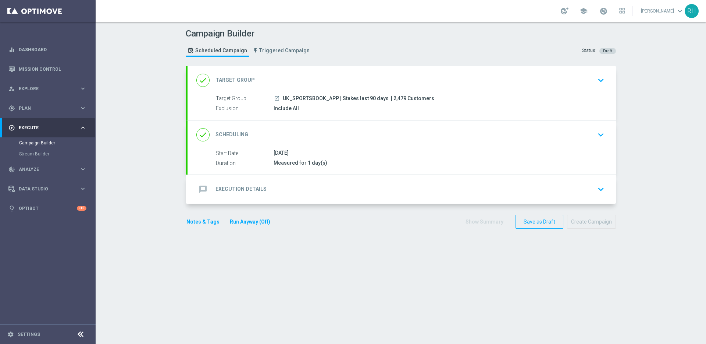
click at [310, 97] on span "UK_SPORTSBOOK_APP | Stakes last 90 days" at bounding box center [336, 98] width 106 height 7
click at [361, 79] on div "done Target Group keyboard_arrow_down" at bounding box center [401, 80] width 411 height 14
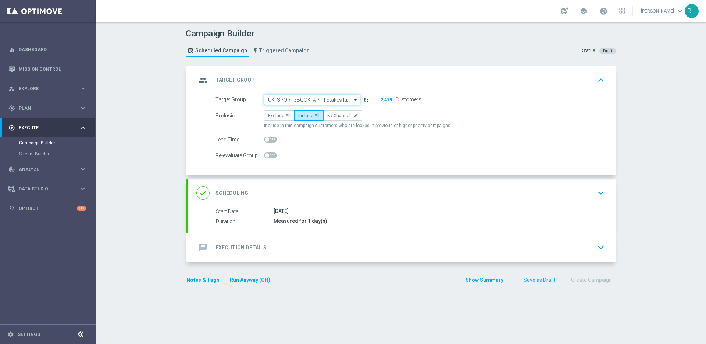
click at [345, 97] on input "UK_SPORTSBOOK_APP | Stakes last 90 days" at bounding box center [312, 100] width 96 height 10
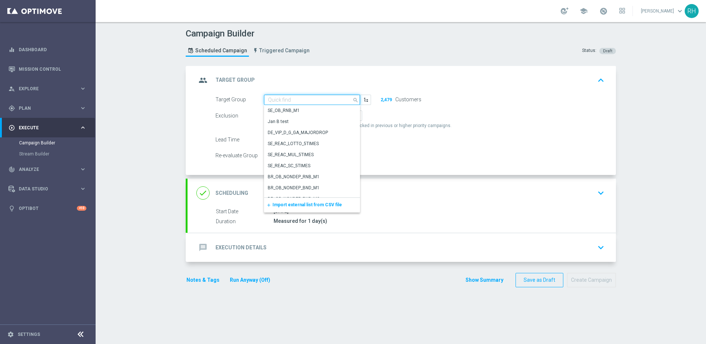
click at [345, 97] on input at bounding box center [312, 100] width 96 height 10
paste input ""UK_SPORTSBOOK_APP | Stakes last 180 days ""
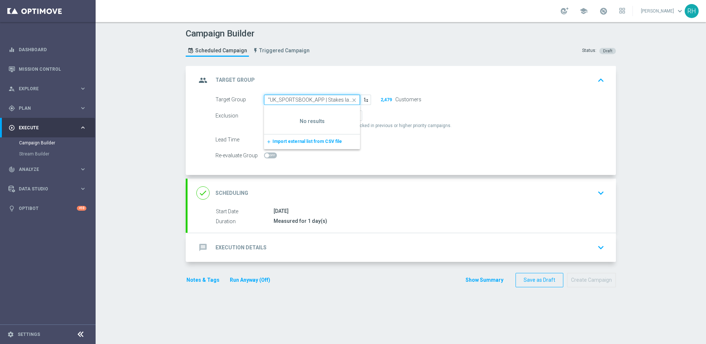
drag, startPoint x: 320, startPoint y: 101, endPoint x: 266, endPoint y: 100, distance: 54.4
click at [266, 100] on input ""UK_SPORTSBOOK_APP | Stakes last 180 days" at bounding box center [312, 100] width 96 height 10
click at [268, 100] on input ""UK_SPORTSBOOK_APP | Stakes last 180 days" at bounding box center [312, 100] width 96 height 10
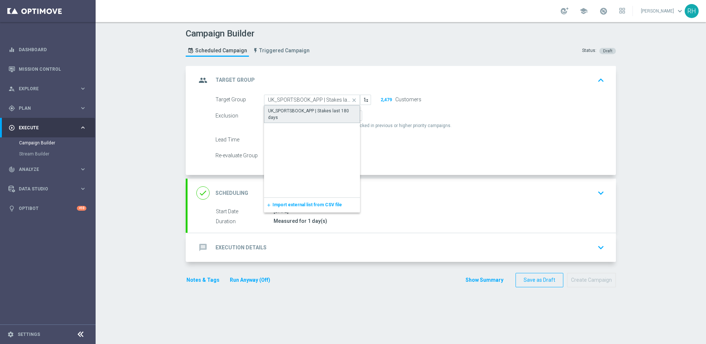
click at [310, 111] on div "UK_SPORTSBOOK_APP | Stakes last 180 days" at bounding box center [312, 113] width 88 height 13
type input "UK_SPORTSBOOK_APP | Stakes last 180 days"
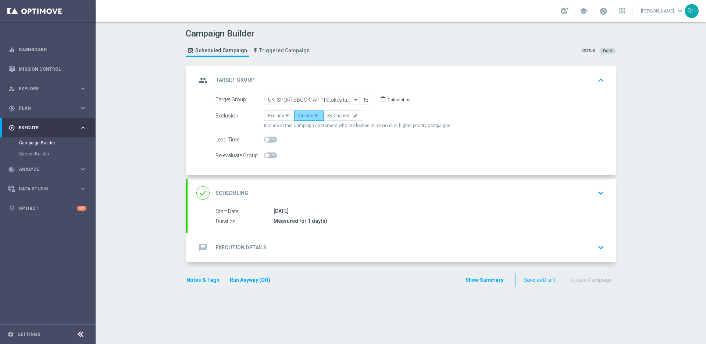
checkbox input "true"
click at [346, 206] on div "done Scheduling keyboard_arrow_down" at bounding box center [402, 192] width 429 height 29
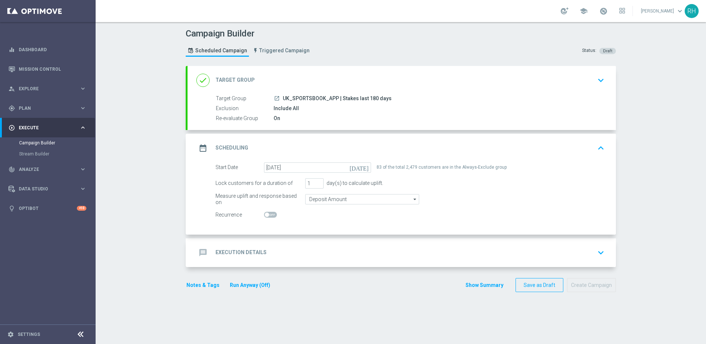
click at [465, 67] on div "done Target Group keyboard_arrow_down" at bounding box center [402, 80] width 429 height 29
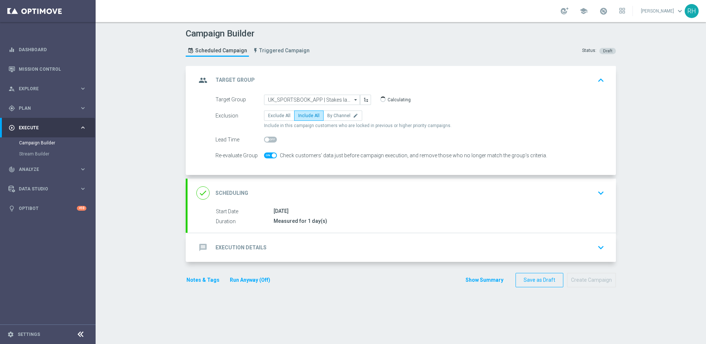
click at [271, 157] on label at bounding box center [270, 155] width 13 height 6
click at [347, 190] on div "done Scheduling keyboard_arrow_down" at bounding box center [401, 193] width 411 height 14
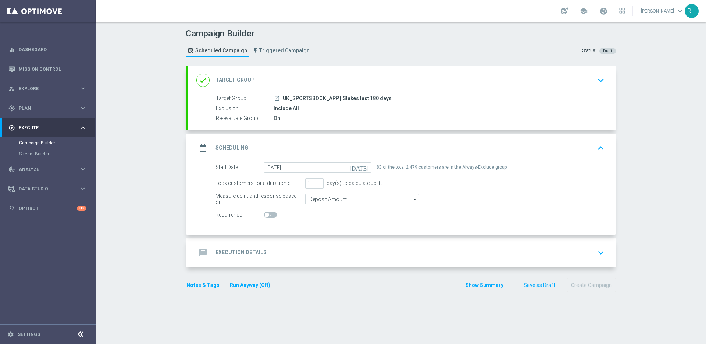
click at [364, 234] on div "Start Date 23 Sep 2025 today 83 of the total 2,479 customers are in the Always-…" at bounding box center [402, 198] width 429 height 72
click at [400, 99] on span "| 3,072 Customers" at bounding box center [415, 98] width 43 height 7
copy span "3,072"
click at [305, 239] on div "message Execution Details keyboard_arrow_down" at bounding box center [402, 252] width 429 height 29
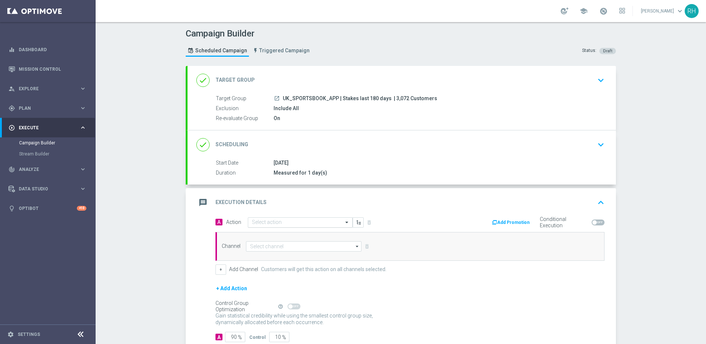
click at [306, 221] on input "text" at bounding box center [293, 222] width 82 height 6
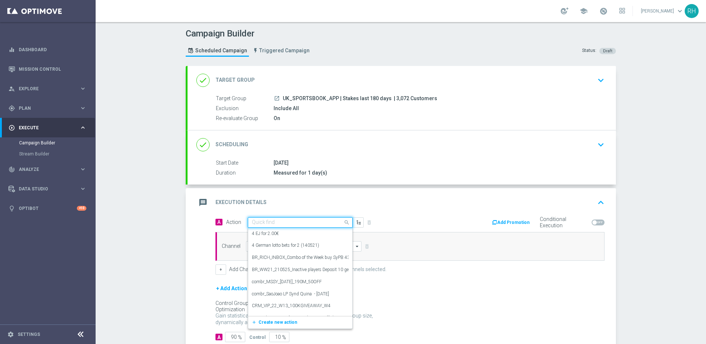
paste input "en_GB__ODDS_BOOST_230925_EFL_LIV_V_SOU_ALL_APP_TAC_SP"
type input "en_GB__ODDS_BOOST_230925_EFL_LIV_V_SOU_ALL_APP_TAC_SP"
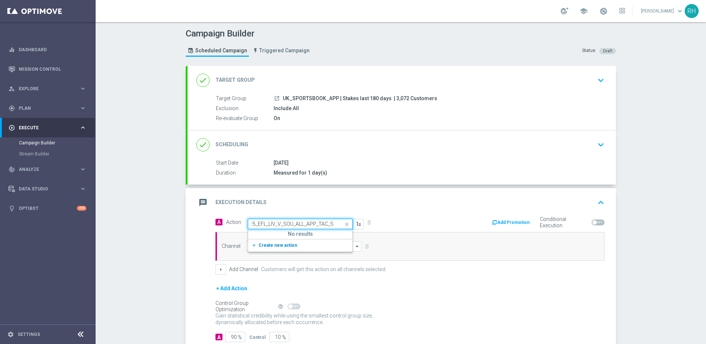
click at [292, 243] on button "add_new Create new action" at bounding box center [299, 245] width 102 height 8
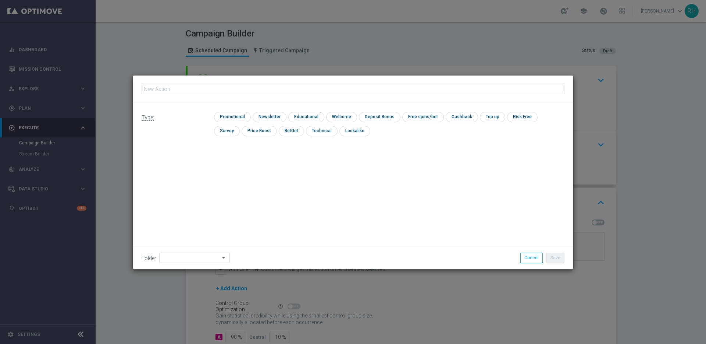
type input "en_GB__ODDS_BOOST_230925_EFL_LIV_V_SOU_ALL_APP_TAC_SP"
click at [238, 113] on input "checkbox" at bounding box center [231, 117] width 35 height 10
checkbox input "true"
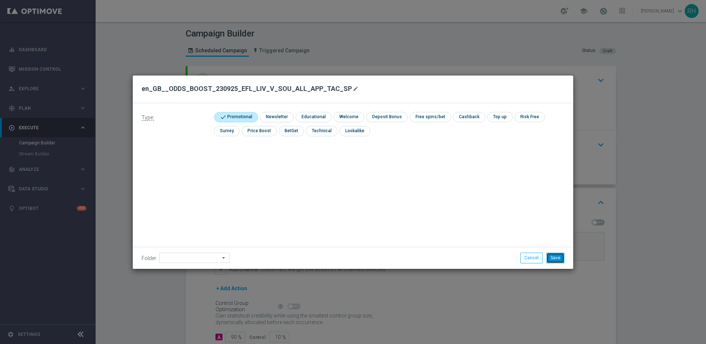
click at [556, 255] on button "Save" at bounding box center [556, 257] width 18 height 10
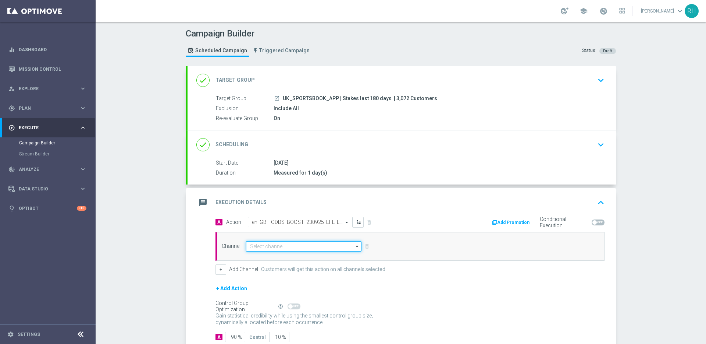
click at [318, 249] on input at bounding box center [304, 246] width 116 height 10
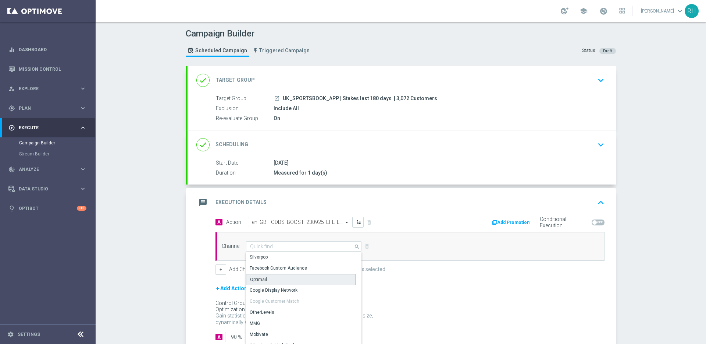
click at [296, 277] on div "Optimail" at bounding box center [301, 279] width 110 height 11
type input "Optimail"
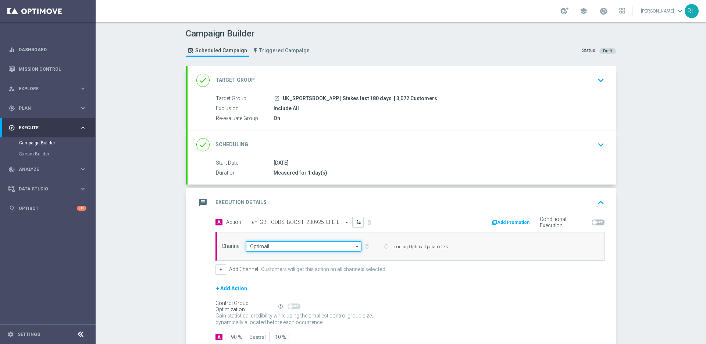
click at [307, 244] on input "Optimail" at bounding box center [304, 246] width 116 height 10
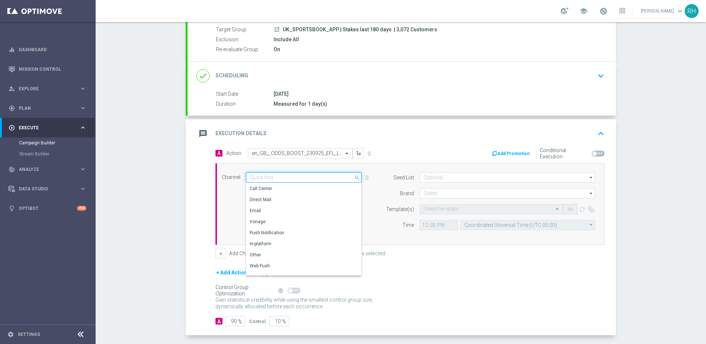
scroll to position [185, 0]
click at [292, 200] on div "Web Push" at bounding box center [301, 201] width 110 height 10
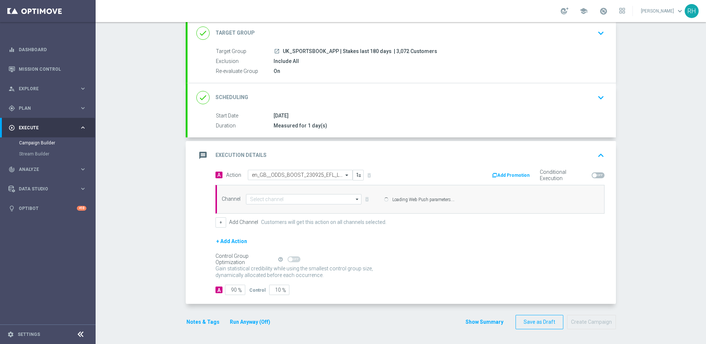
type input "Web Push"
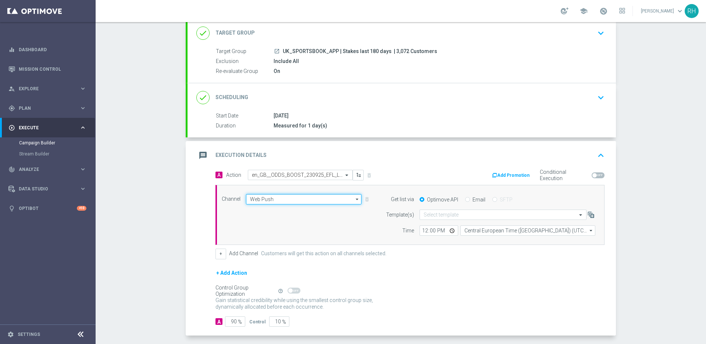
click at [304, 202] on input "Web Push" at bounding box center [304, 199] width 116 height 10
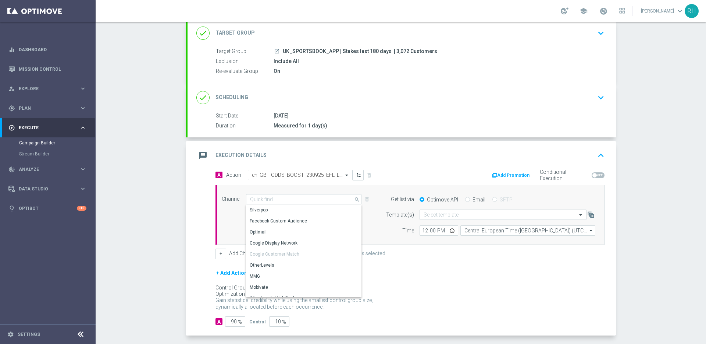
scroll to position [195, 0]
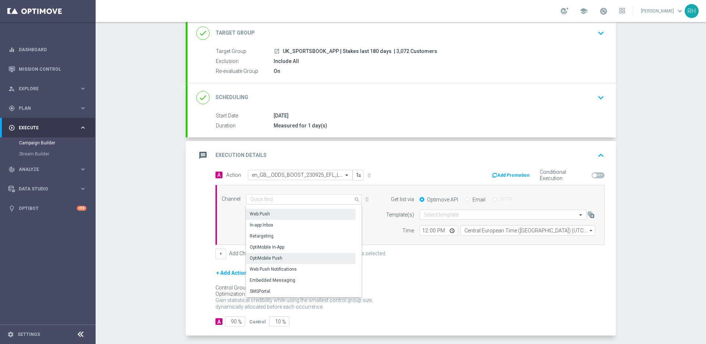
click at [276, 260] on div "OptiMobile Push" at bounding box center [266, 258] width 33 height 7
type input "OptiMobile Push"
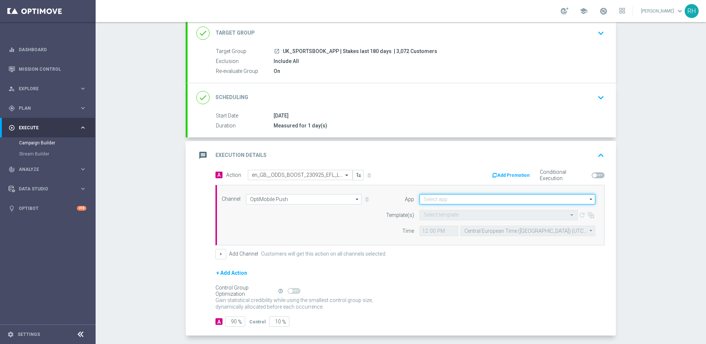
click at [441, 202] on input at bounding box center [508, 199] width 176 height 10
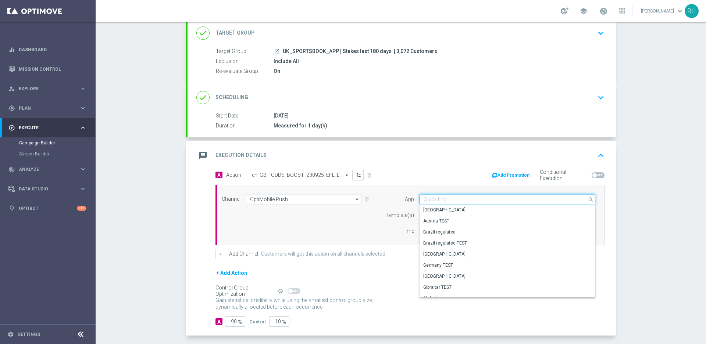
click at [441, 202] on input at bounding box center [508, 199] width 176 height 10
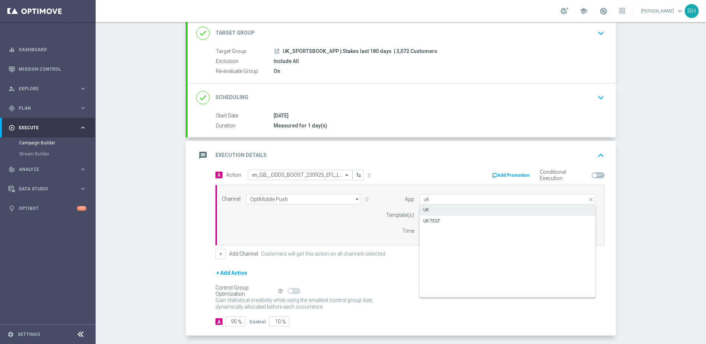
click at [438, 206] on div "UK" at bounding box center [508, 210] width 176 height 10
type input "UK"
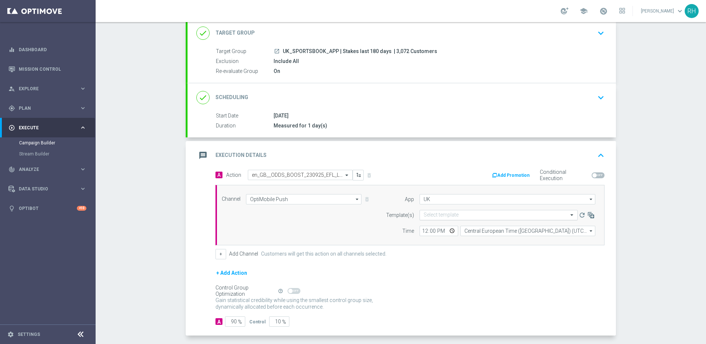
click at [444, 219] on div "Select template" at bounding box center [499, 215] width 158 height 10
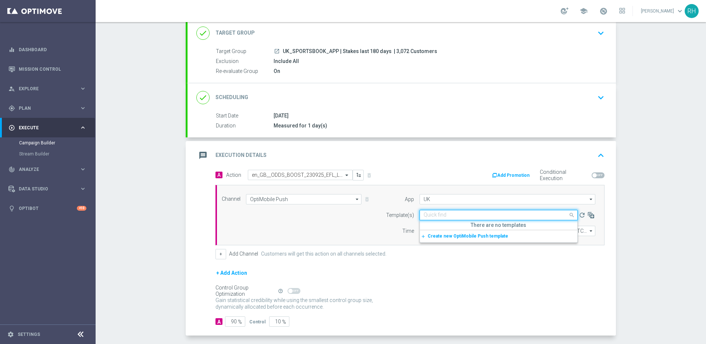
paste input "en_GB__ODDS_BOOST_230925_EFL_LIV_V_SOU_ALL_APP_TAC_SP"
click at [469, 225] on label "en_GB__ODDS_BOOST_230925_EFL_LIV_V_SOU_ALL_APP_TAC_SP" at bounding box center [489, 226] width 130 height 6
type input "en_GB__ODDS_BOOST_230925_EFL_LIV_V_SOU_ALL_APP_TAC_SP"
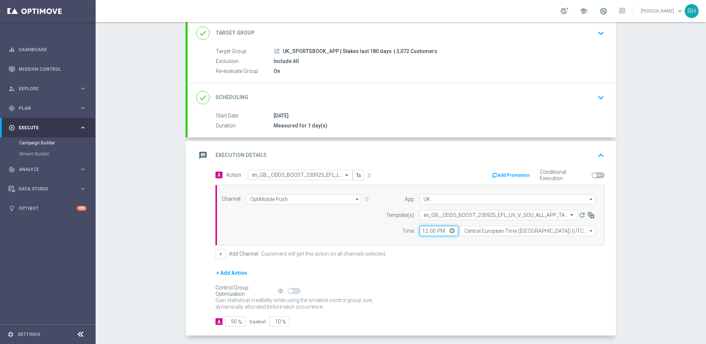
click at [421, 232] on input "12:00" at bounding box center [439, 231] width 39 height 10
type input "17:00"
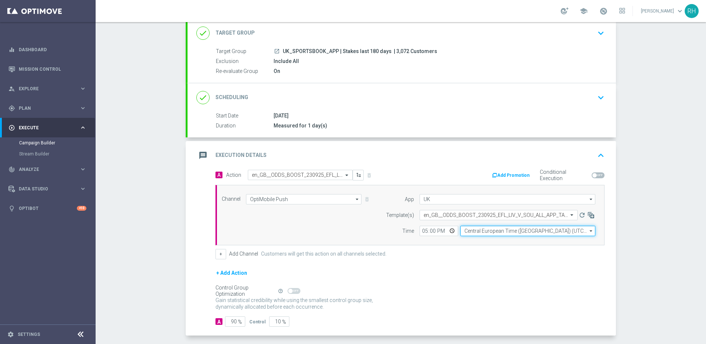
click at [464, 231] on input "Central European Time (Budapest) (UTC +02:00)" at bounding box center [528, 231] width 135 height 10
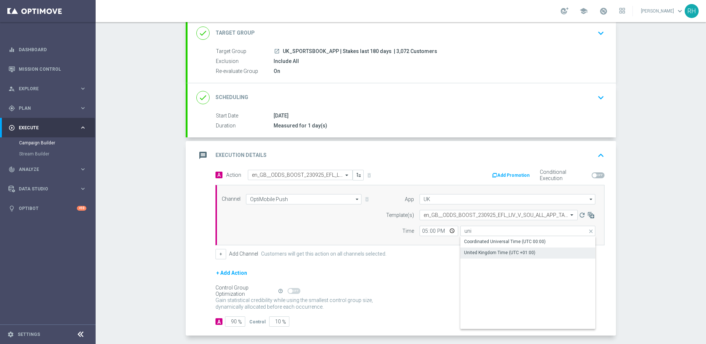
click at [478, 249] on div "United Kingdom Time (UTC +01:00)" at bounding box center [499, 252] width 71 height 7
type input "United Kingdom Time (UTC +01:00)"
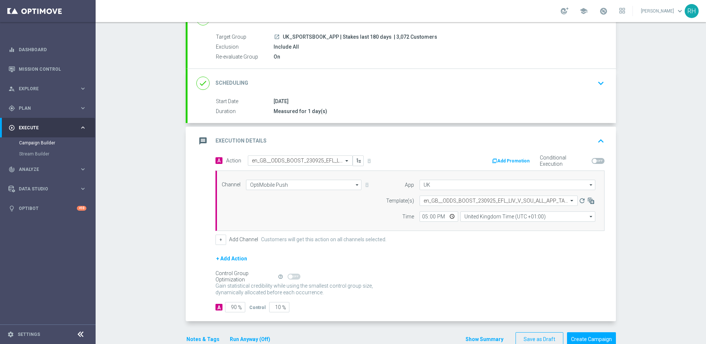
scroll to position [79, 0]
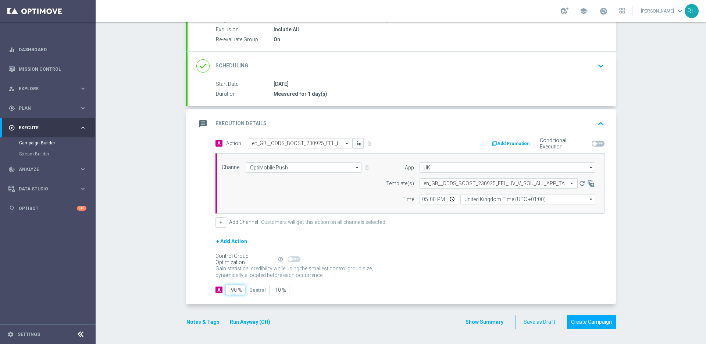
click at [229, 288] on input "90" at bounding box center [235, 289] width 20 height 10
type input "1"
type input "99"
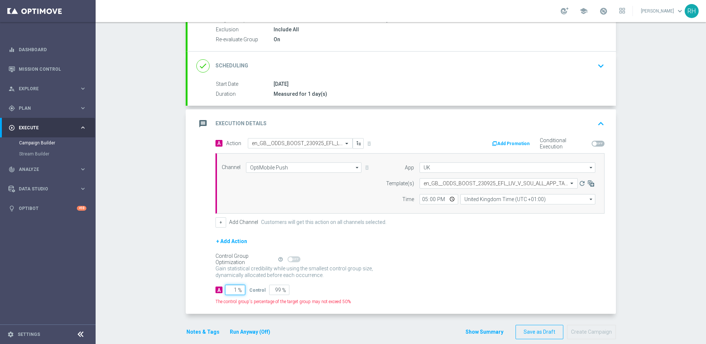
type input "10"
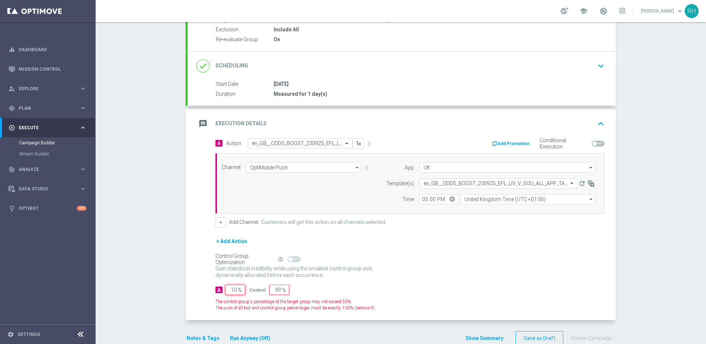
type input "90"
type input "100"
type input "0"
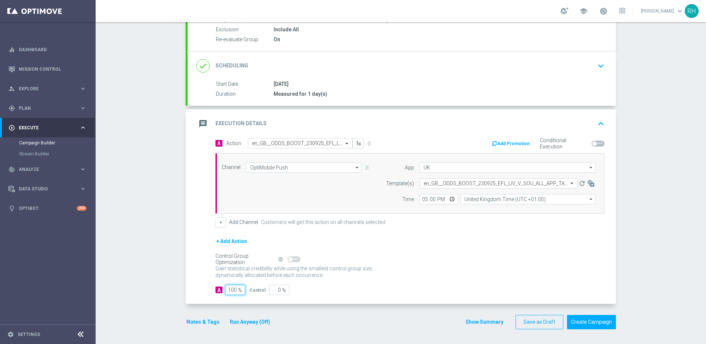
type input "100"
click at [373, 276] on p "Gain higher response rates by matching the most effective action with each cust…" at bounding box center [299, 275] width 166 height 20
click at [213, 324] on button "Notes & Tags" at bounding box center [203, 321] width 35 height 9
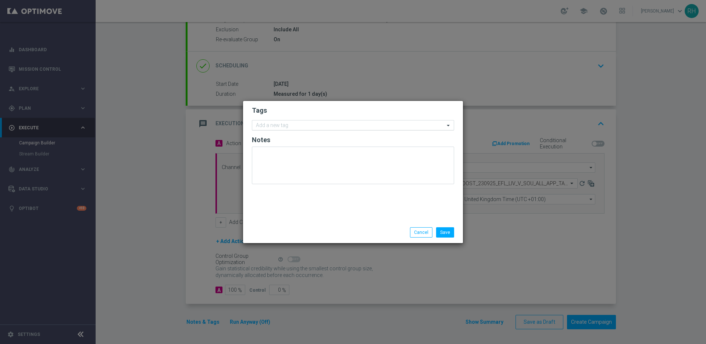
click at [311, 127] on input "text" at bounding box center [350, 126] width 189 height 6
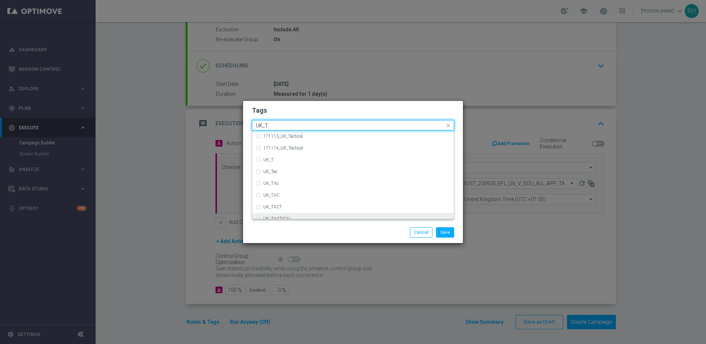
click at [296, 214] on div "UK_TACTICAL" at bounding box center [353, 219] width 194 height 12
type input "UK_T"
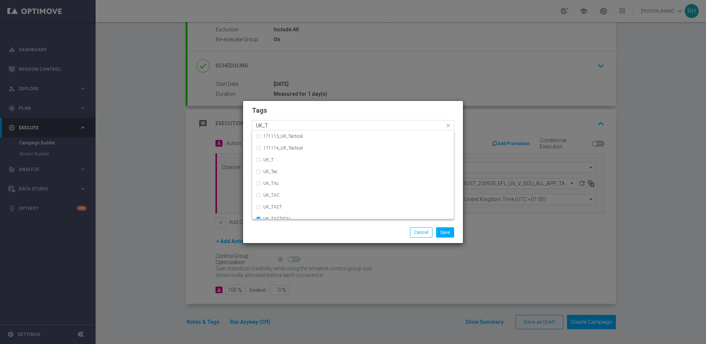
click at [316, 235] on div "Save Cancel" at bounding box center [352, 232] width 213 height 10
click at [450, 234] on button "Save" at bounding box center [445, 232] width 18 height 10
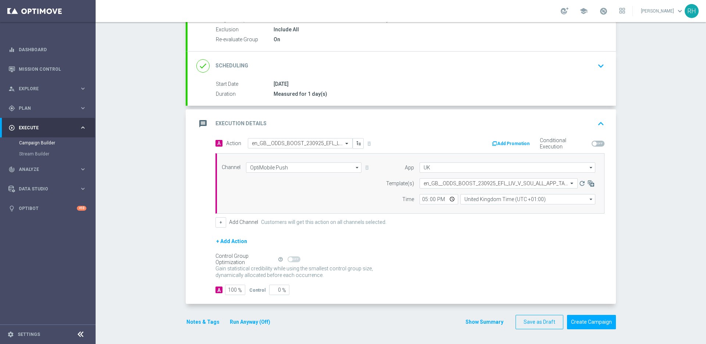
click at [479, 323] on button "Show Summary" at bounding box center [484, 321] width 39 height 8
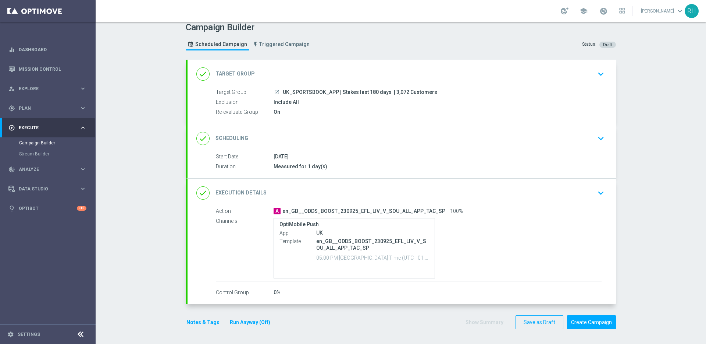
scroll to position [6, 0]
click at [542, 328] on button "Save as Draft" at bounding box center [540, 322] width 48 height 14
click at [545, 321] on div at bounding box center [346, 172] width 706 height 344
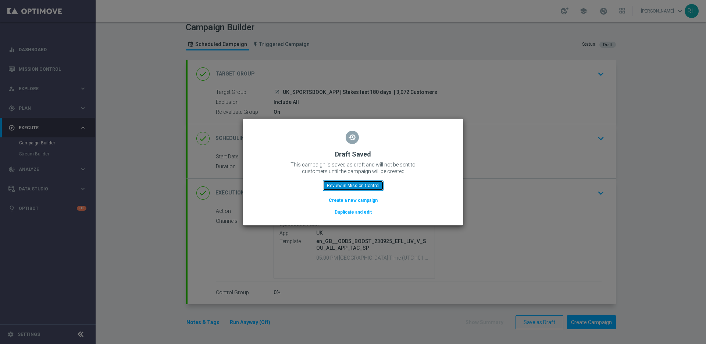
click at [354, 184] on button "Review in Mission Control" at bounding box center [353, 185] width 61 height 10
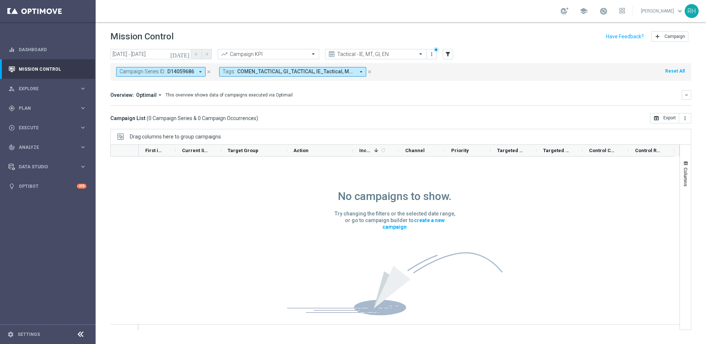
click at [210, 71] on icon "close" at bounding box center [208, 71] width 5 height 5
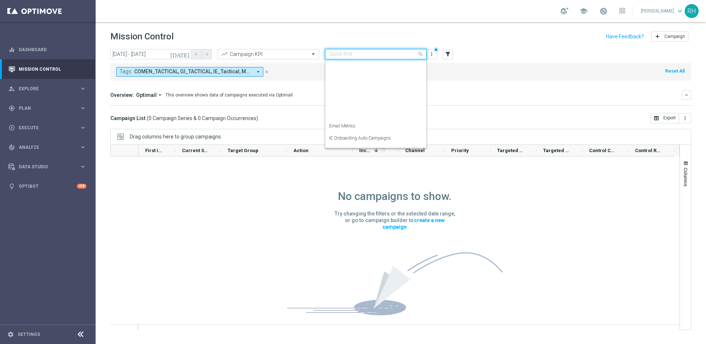
click at [349, 56] on input "text" at bounding box center [368, 54] width 79 height 6
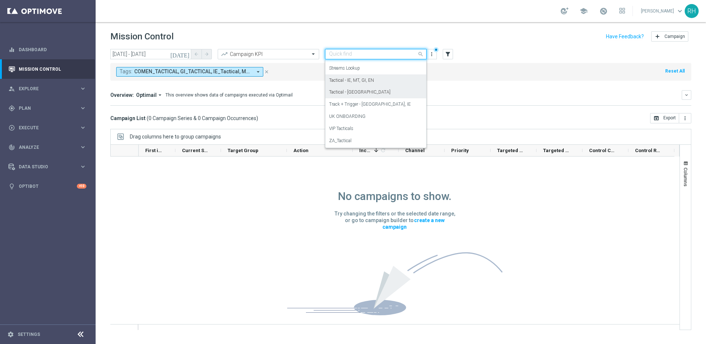
click at [354, 93] on div "Tactical - UK" at bounding box center [375, 92] width 93 height 12
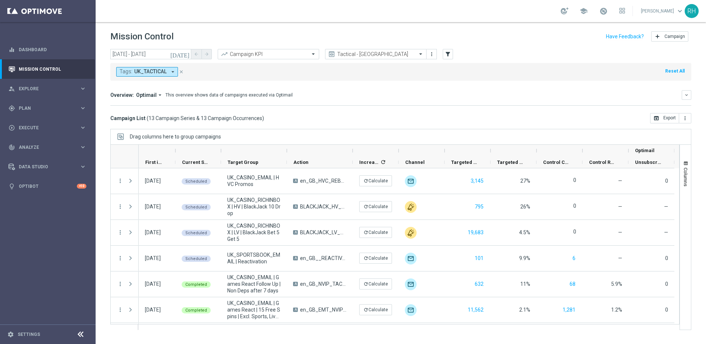
click at [186, 53] on icon "[DATE]" at bounding box center [180, 54] width 20 height 7
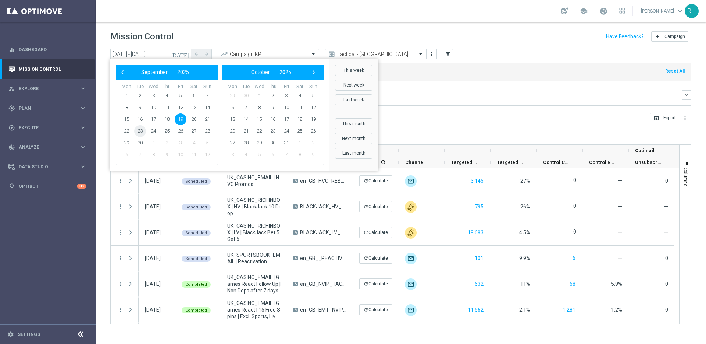
click at [142, 129] on span "23" at bounding box center [140, 131] width 12 height 12
type input "[DATE] - [DATE]"
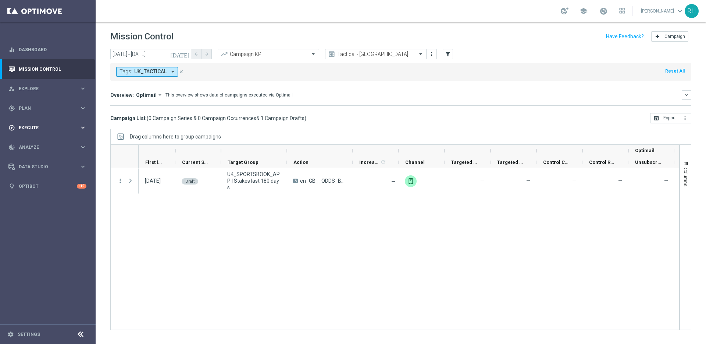
click at [53, 131] on div "play_circle_outline Execute keyboard_arrow_right" at bounding box center [47, 127] width 95 height 19
click at [60, 167] on span "Analyze" at bounding box center [49, 169] width 61 height 4
click at [56, 114] on div "gps_fixed Plan keyboard_arrow_right" at bounding box center [47, 107] width 95 height 19
click at [43, 144] on span "Templates" at bounding box center [45, 145] width 53 height 4
click at [528, 295] on div "[DATE] Draft UK_SPORTSBOOK_APP | Stakes last 180 days A en_GB__ODDS_BOOST_23092…" at bounding box center [409, 248] width 541 height 161
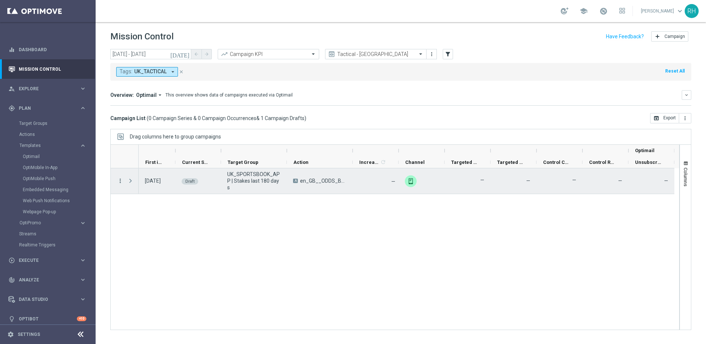
click at [123, 180] on icon "more_vert" at bounding box center [120, 180] width 7 height 7
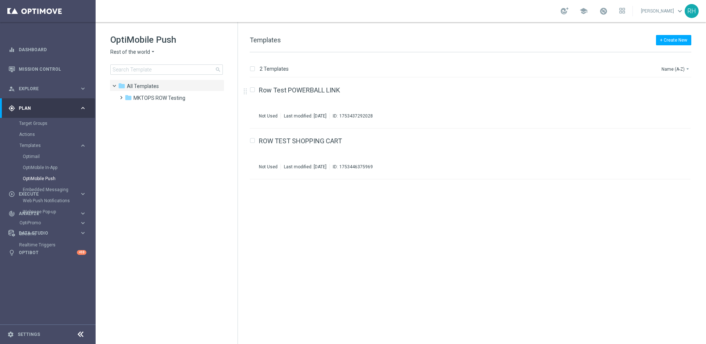
click at [140, 52] on span "Rest of the world" at bounding box center [130, 52] width 40 height 7
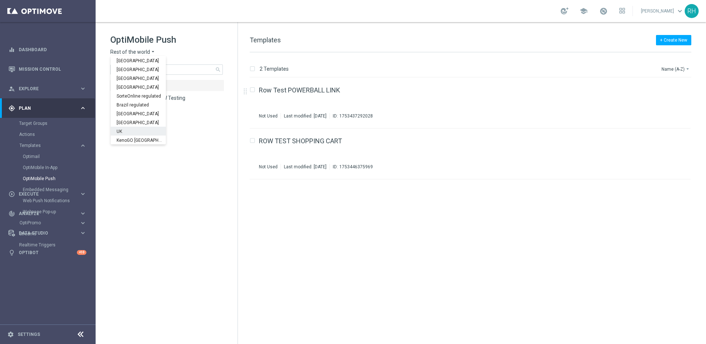
click at [141, 129] on div "UK" at bounding box center [138, 131] width 55 height 9
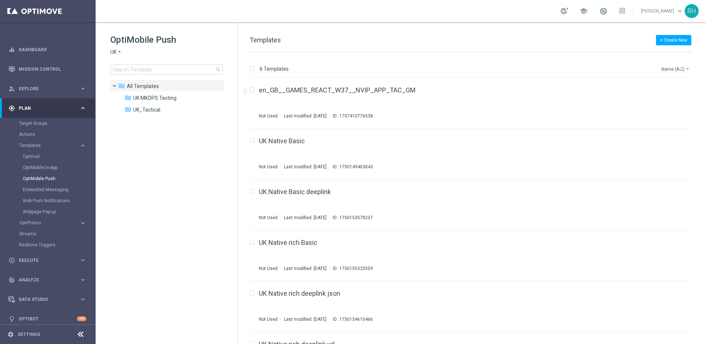
click at [664, 68] on button "Name (A-Z) arrow_drop_down" at bounding box center [676, 68] width 31 height 9
click at [663, 102] on span "Date Modified (Newest)" at bounding box center [663, 101] width 49 height 5
click at [438, 25] on div "+ Create New Templates 6 Templates Date Modified (Newest) arrow_drop_down Drag …" at bounding box center [472, 183] width 468 height 322
click at [681, 66] on button "Date Modified (Newest) arrow_drop_down" at bounding box center [664, 68] width 55 height 9
click at [681, 96] on div "Name (Z-A)" at bounding box center [662, 91] width 59 height 10
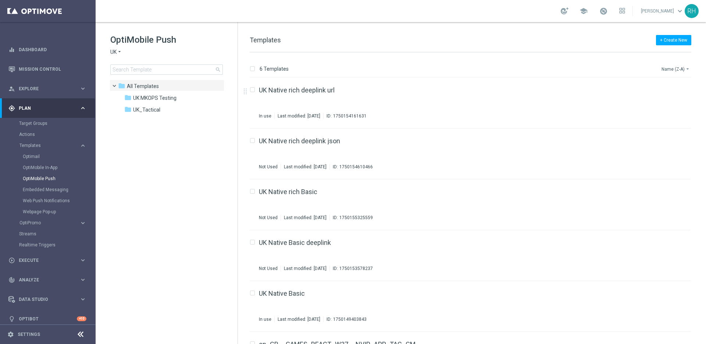
click at [678, 71] on button "Name (Z-A) arrow_drop_down" at bounding box center [676, 68] width 31 height 9
click at [677, 102] on span "Date Modified (Newest)" at bounding box center [663, 101] width 49 height 5
click at [149, 112] on span "UK_Tactical" at bounding box center [146, 109] width 27 height 7
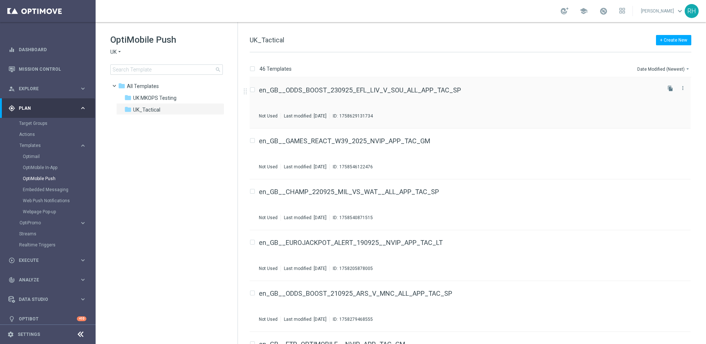
click at [437, 96] on div "en_GB__ODDS_BOOST_230925_EFL_LIV_V_SOU_ALL_APP_TAC_SP Not Used Last modified: […" at bounding box center [459, 103] width 401 height 32
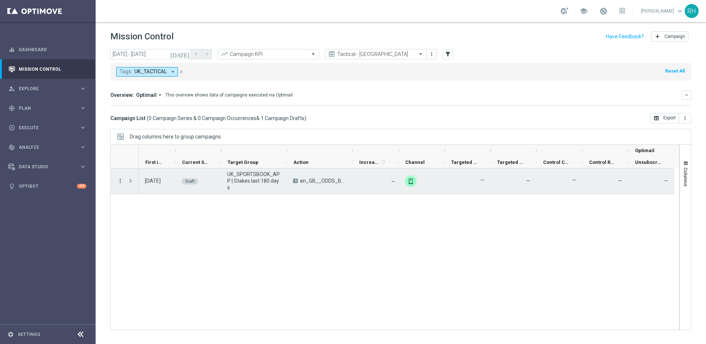
click at [118, 182] on icon "more_vert" at bounding box center [120, 180] width 7 height 7
click at [148, 208] on div "Edit" at bounding box center [169, 209] width 68 height 5
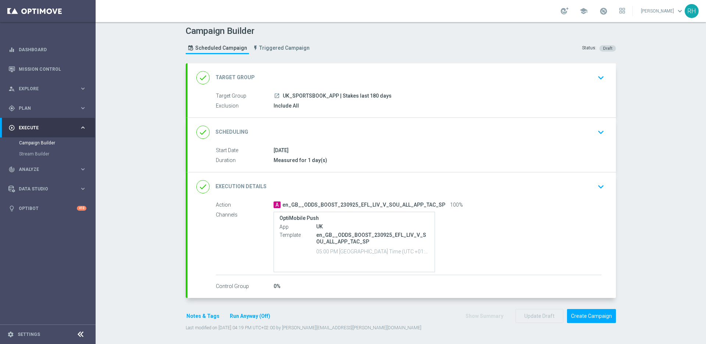
scroll to position [4, 0]
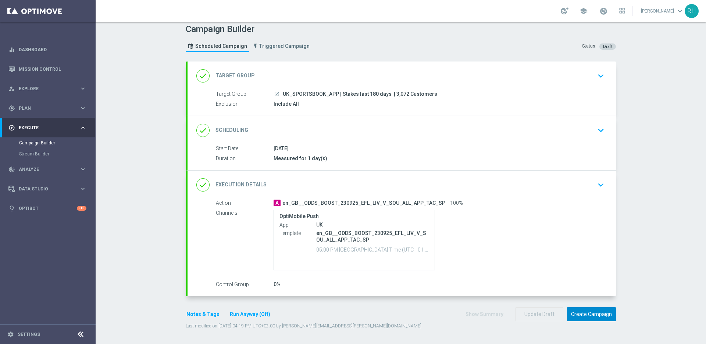
click at [593, 316] on button "Create Campaign" at bounding box center [591, 314] width 49 height 14
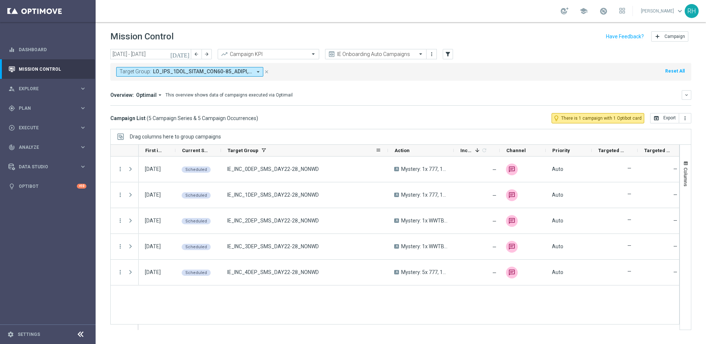
drag, startPoint x: 286, startPoint y: 151, endPoint x: 394, endPoint y: 151, distance: 107.4
click at [390, 151] on div at bounding box center [388, 150] width 3 height 11
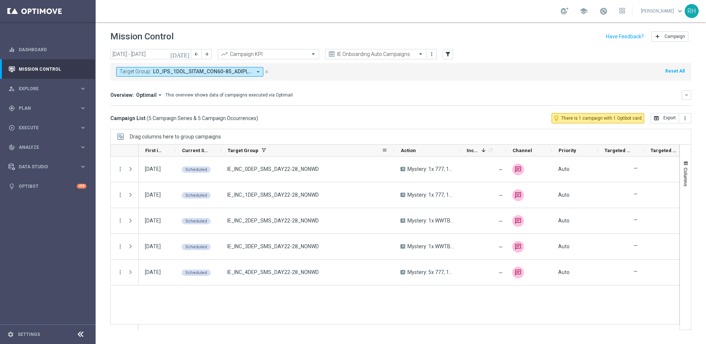
click at [394, 151] on div at bounding box center [394, 150] width 3 height 11
click at [499, 117] on div "Campaign List ( 5 Campaign Series & 5 Campaign Occurrences ) lightbulb_outline …" at bounding box center [400, 118] width 581 height 10
click at [465, 107] on mini-dashboard "Overview: Optimail arrow_drop_down This overview shows data of campaigns execut…" at bounding box center [400, 97] width 581 height 32
click at [400, 122] on div "Campaign List ( 5 Campaign Series & 5 Campaign Occurrences ) lightbulb_outline …" at bounding box center [400, 118] width 581 height 10
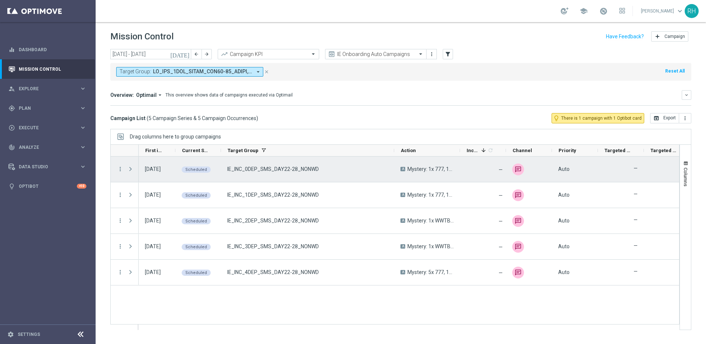
click at [276, 169] on span "IE_INC_0DEP_SMS_DAY22-28_NONWD" at bounding box center [273, 169] width 92 height 7
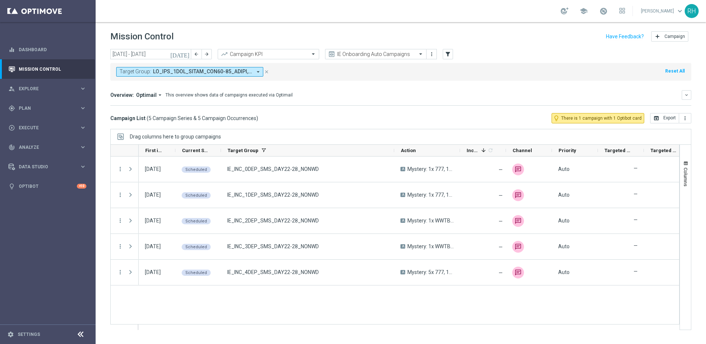
click at [420, 99] on div "Overview: Optimail arrow_drop_down This overview shows data of campaigns execut…" at bounding box center [400, 95] width 581 height 10
click at [427, 93] on div "Overview: Optimail arrow_drop_down This overview shows data of campaigns execut…" at bounding box center [396, 95] width 572 height 7
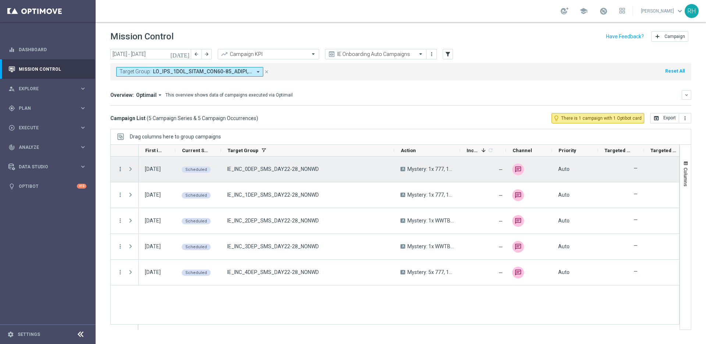
click at [123, 168] on icon "more_vert" at bounding box center [120, 169] width 7 height 7
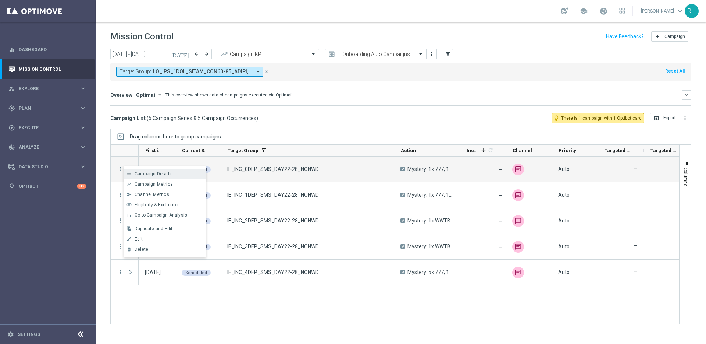
click at [130, 171] on icon "list" at bounding box center [129, 173] width 5 height 5
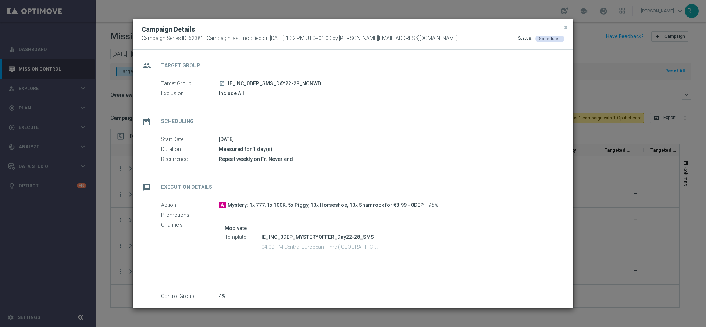
click at [566, 31] on button "close" at bounding box center [565, 27] width 7 height 9
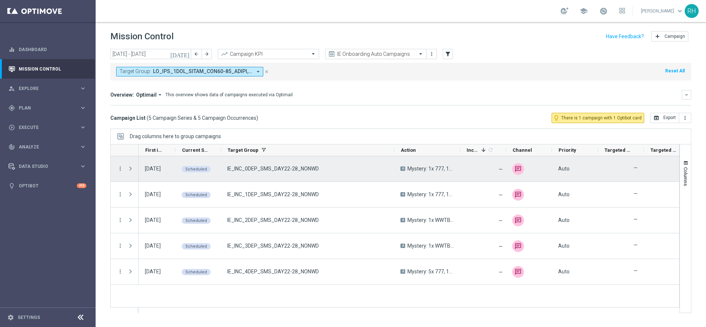
click at [299, 167] on span "IE_INC_0DEP_SMS_DAY22-28_NONWD" at bounding box center [273, 169] width 92 height 7
click at [351, 122] on div "Campaign List ( 5 Campaign Series & 5 Campaign Occurrences ) lightbulb_outline …" at bounding box center [400, 118] width 581 height 10
click at [129, 169] on span "Press SPACE to select this row." at bounding box center [130, 169] width 7 height 6
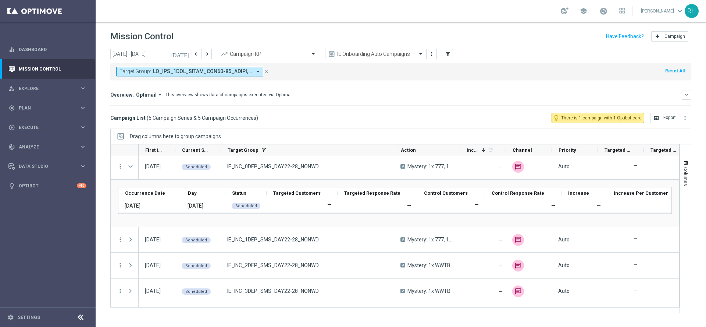
scroll to position [25, 0]
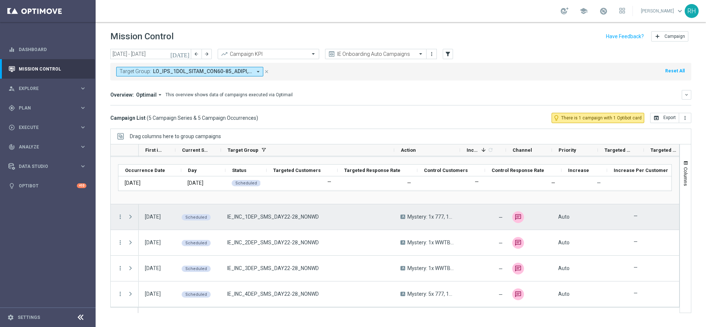
click at [299, 220] on span "IE_INC_1DEP_SMS_DAY22-28_NONWD" at bounding box center [273, 217] width 92 height 7
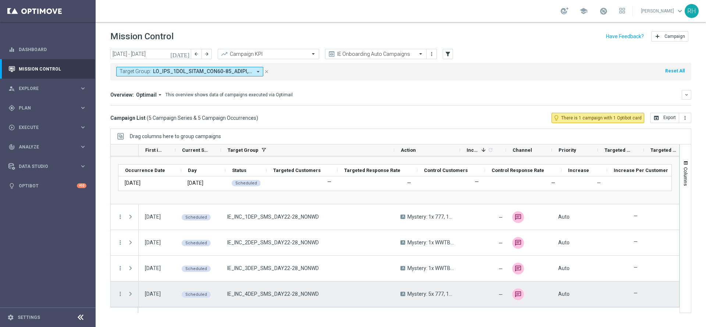
click at [322, 297] on div "IE_INC_4DEP_SMS_DAY22-28_NONWD" at bounding box center [307, 294] width 173 height 25
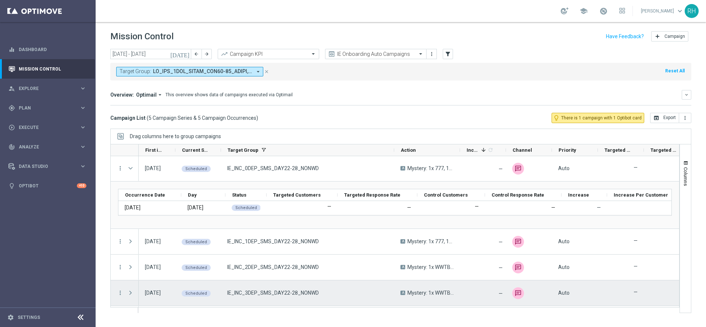
scroll to position [0, 0]
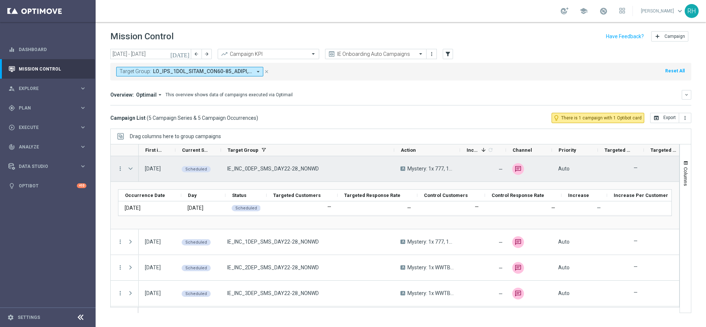
click at [129, 168] on span "Press SPACE to select this row." at bounding box center [130, 169] width 7 height 6
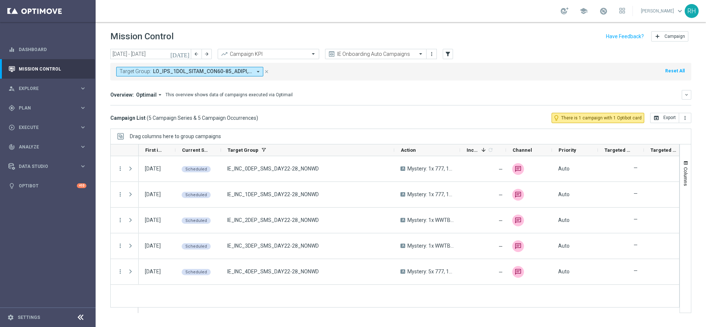
click at [521, 56] on div "today 29 Sep 2025 - 05 Oct 2025 arrow_back arrow_forward Campaign KPI trending_…" at bounding box center [400, 54] width 581 height 11
click at [489, 75] on div "Target Group: arrow_drop_down close Reset All" at bounding box center [400, 72] width 581 height 18
click at [458, 133] on div "Drag columns here to group campaigns" at bounding box center [400, 136] width 581 height 15
click at [379, 118] on div "Campaign List ( 5 Campaign Series & 5 Campaign Occurrences ) lightbulb_outline …" at bounding box center [400, 118] width 581 height 10
click at [379, 109] on mini-dashboard "Overview: Optimail arrow_drop_down This overview shows data of campaigns execut…" at bounding box center [400, 97] width 581 height 32
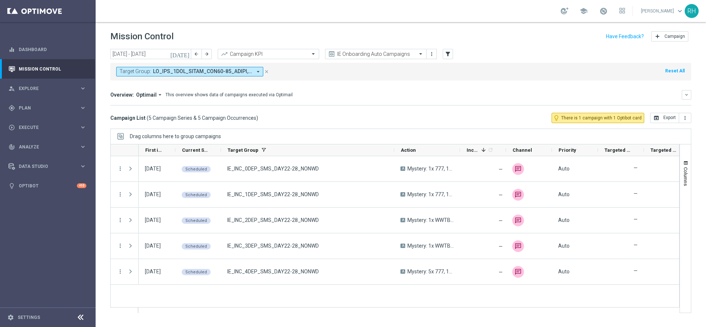
click at [360, 118] on div "Campaign List ( 5 Campaign Series & 5 Campaign Occurrences ) lightbulb_outline …" at bounding box center [400, 118] width 581 height 10
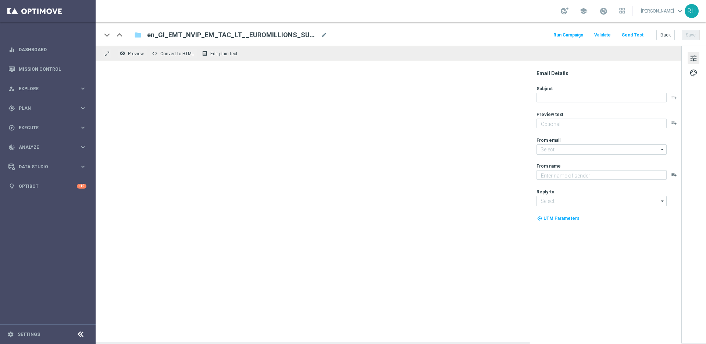
type textarea "[%FIRST_NAME%], could this SuperDraw be yours?"
type input "[EMAIL_ADDRESS][DOMAIN_NAME]"
type textarea "Lottoland"
type input "[EMAIL_ADDRESS][DOMAIN_NAME]"
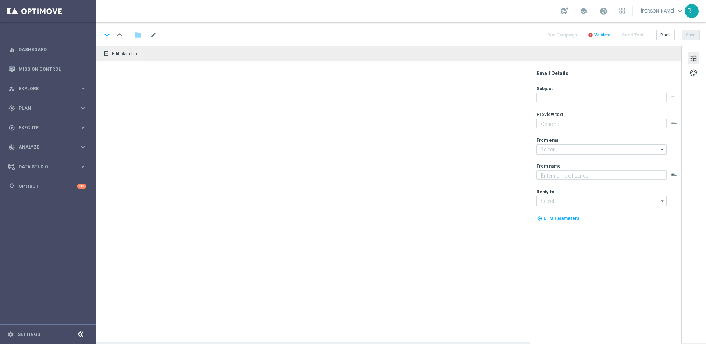
type textarea "[%FIRST_NAME%], could this SuperDraw be yours?"
type input "[EMAIL_ADDRESS][DOMAIN_NAME]"
type textarea "Lottoland"
type input "[EMAIL_ADDRESS][DOMAIN_NAME]"
